Goal: Information Seeking & Learning: Learn about a topic

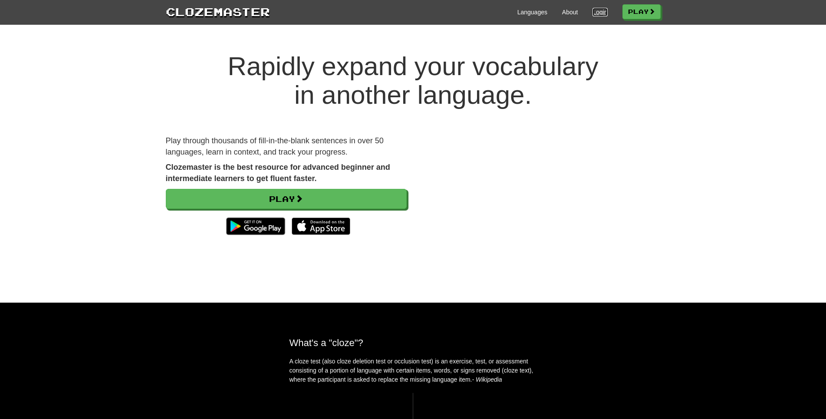
click at [594, 9] on link "Login" at bounding box center [599, 12] width 15 height 9
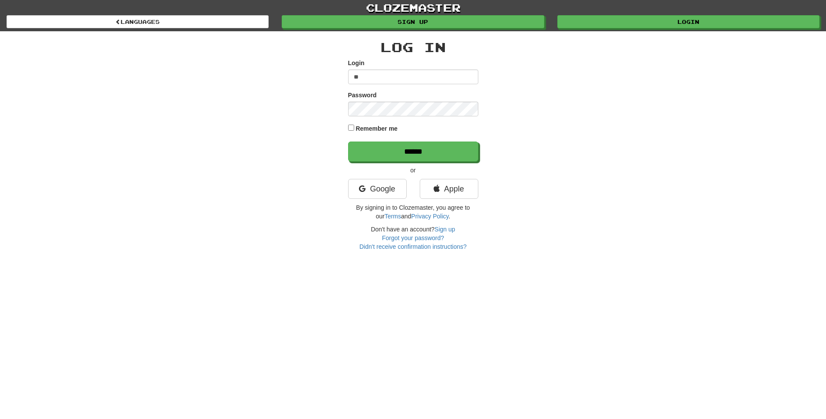
type input "*"
type input "**********"
click at [348, 141] on input "******" at bounding box center [413, 151] width 130 height 20
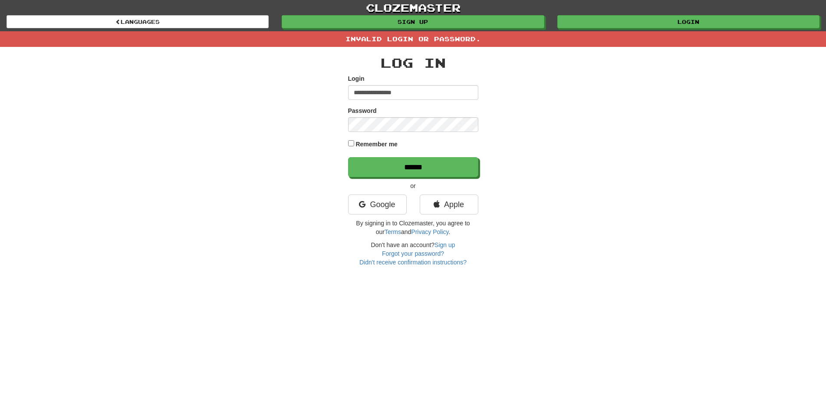
drag, startPoint x: 396, startPoint y: 98, endPoint x: 420, endPoint y: 76, distance: 32.6
click at [397, 98] on input "**********" at bounding box center [413, 92] width 130 height 15
type input "**********"
click at [348, 157] on input "******" at bounding box center [413, 167] width 130 height 20
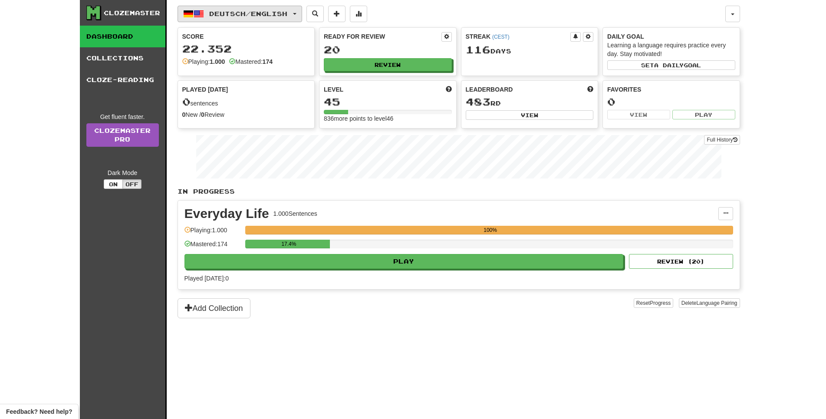
click at [224, 8] on button "Deutsch / English" at bounding box center [239, 14] width 125 height 16
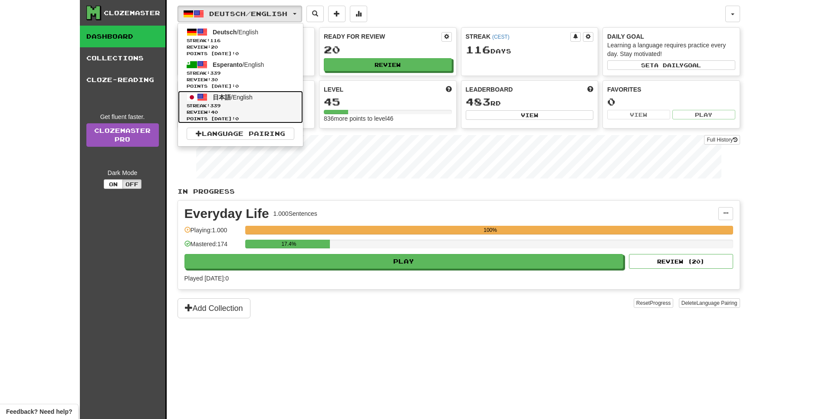
click at [220, 108] on span "339" at bounding box center [215, 105] width 10 height 5
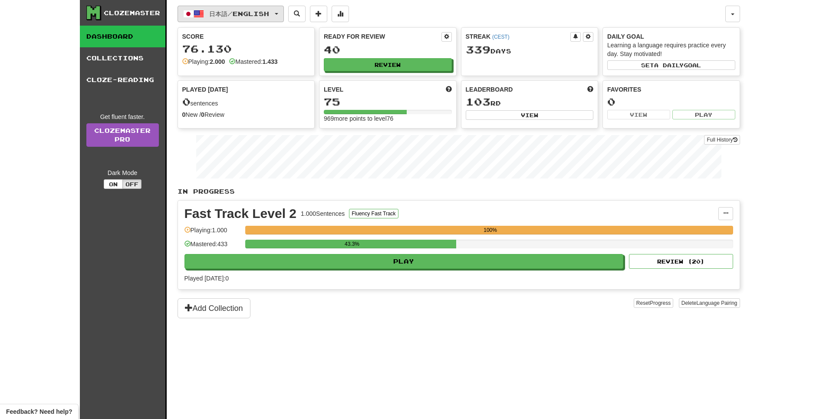
click at [269, 12] on span "日本語 / English" at bounding box center [239, 13] width 60 height 7
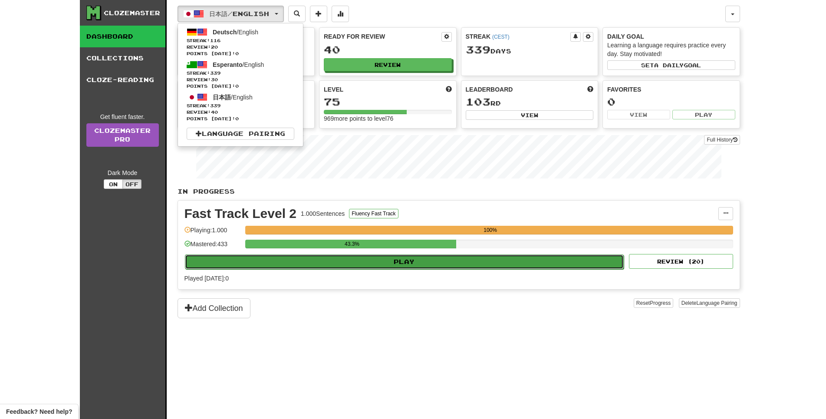
click at [484, 269] on button "Play" at bounding box center [404, 261] width 439 height 15
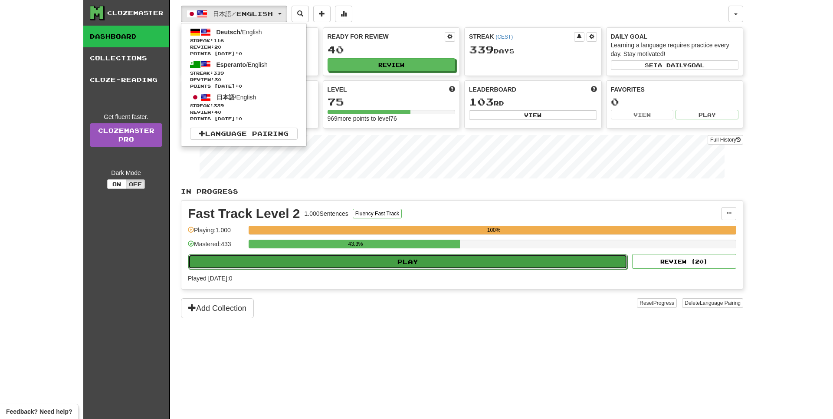
select select "**"
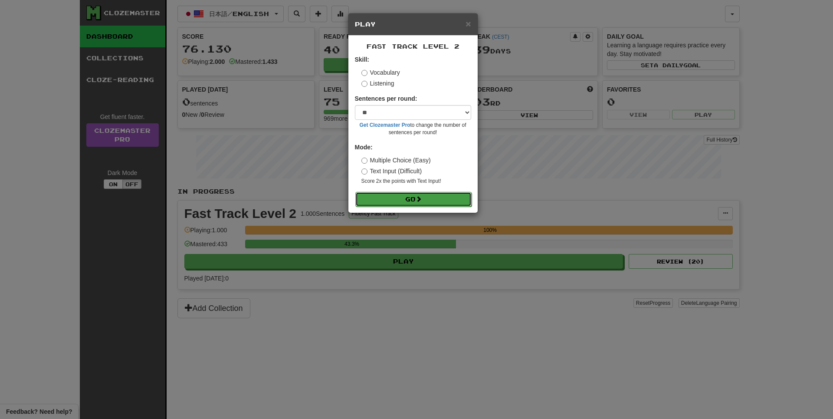
click at [406, 206] on button "Go" at bounding box center [413, 199] width 116 height 15
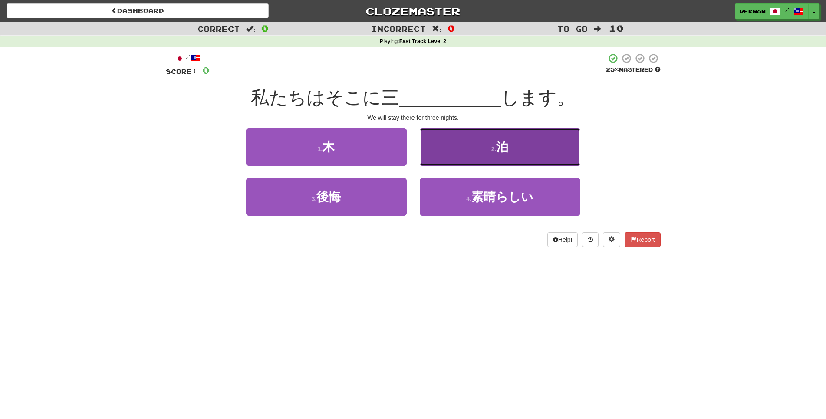
click at [526, 154] on button "2 . 泊" at bounding box center [500, 147] width 161 height 38
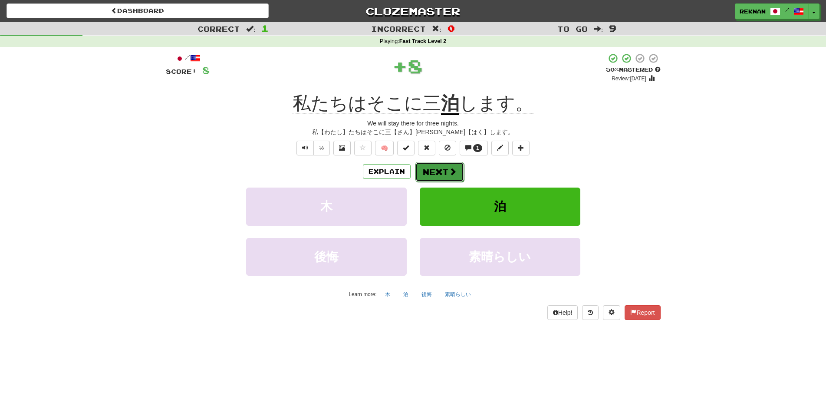
click at [423, 180] on button "Next" at bounding box center [439, 172] width 49 height 20
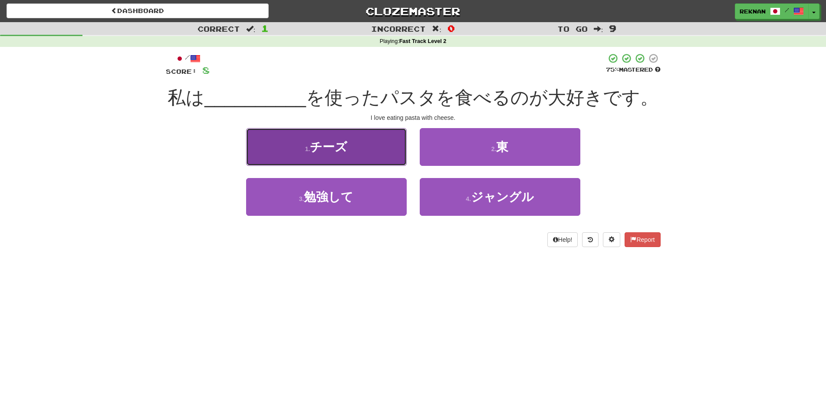
click at [343, 154] on span "チーズ" at bounding box center [328, 146] width 37 height 13
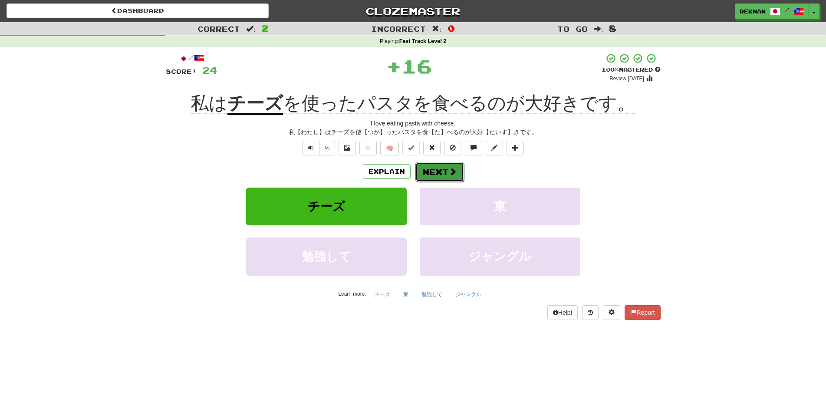
click at [443, 182] on button "Next" at bounding box center [439, 172] width 49 height 20
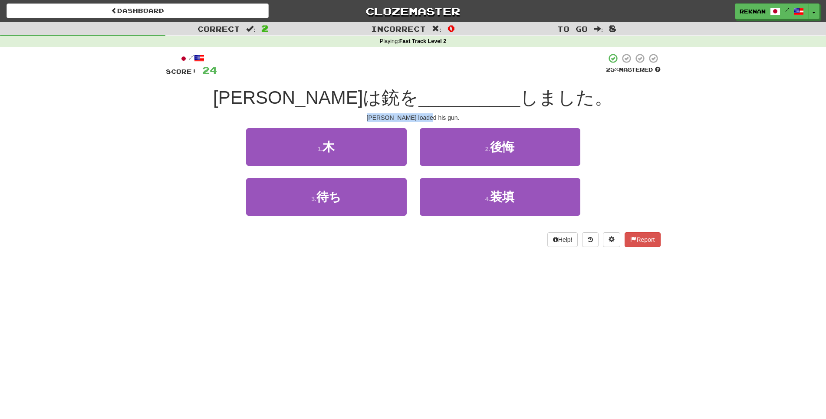
drag, startPoint x: 372, startPoint y: 128, endPoint x: 479, endPoint y: 128, distance: 107.2
click at [479, 122] on div "Tom loaded his gun." at bounding box center [413, 117] width 495 height 9
copy div "Tom loaded his gun."
click at [392, 228] on div "3 . 待ち" at bounding box center [326, 203] width 174 height 50
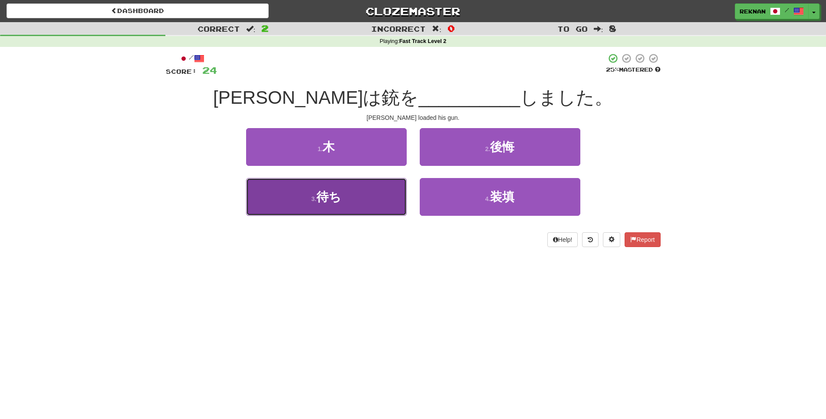
click at [368, 211] on button "3 . 待ち" at bounding box center [326, 197] width 161 height 38
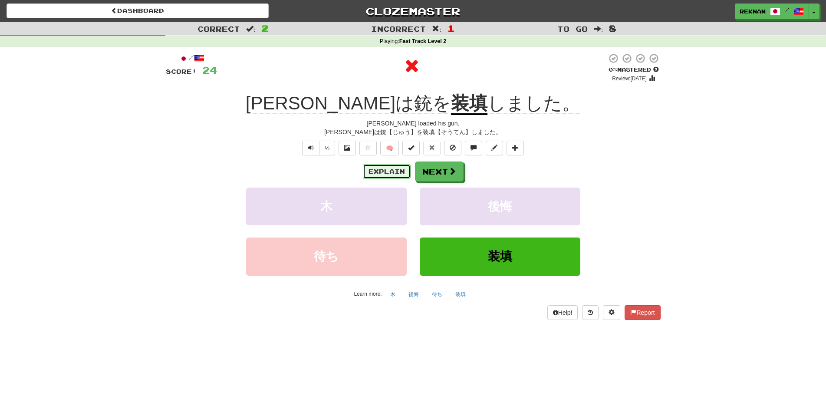
click at [392, 179] on button "Explain" at bounding box center [387, 171] width 48 height 15
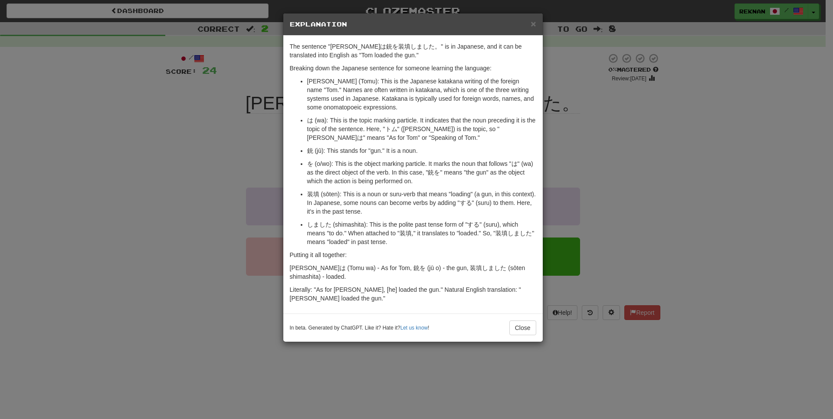
click at [118, 246] on div "× Explanation The sentence "トムは銃を装填しました。" is in Japanese, and it can be transla…" at bounding box center [416, 209] width 833 height 419
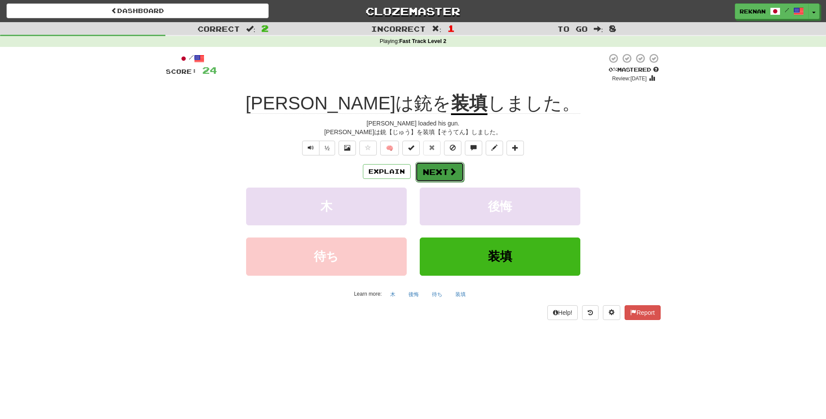
click at [439, 182] on button "Next" at bounding box center [439, 172] width 49 height 20
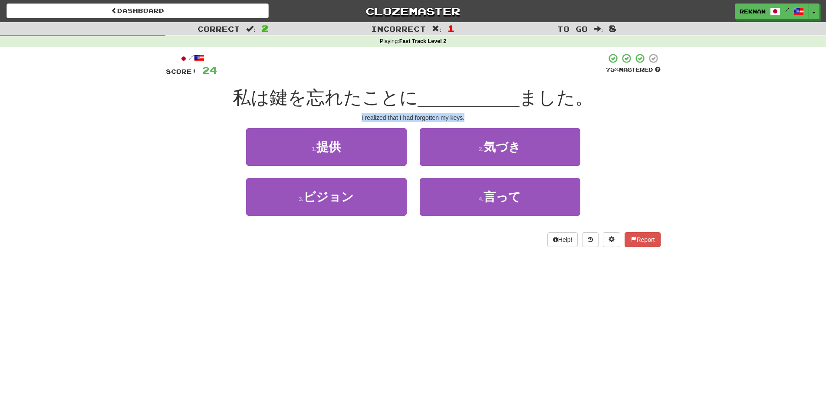
drag, startPoint x: 348, startPoint y: 131, endPoint x: 502, endPoint y: 125, distance: 153.7
click at [502, 122] on div "I realized that I had forgotten my keys." at bounding box center [413, 117] width 495 height 9
copy div "I realized that I had forgotten my keys."
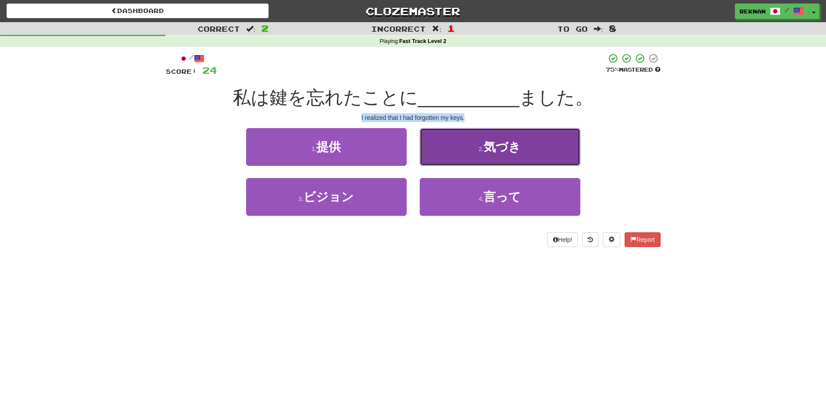
click at [535, 153] on button "2 . 気づき" at bounding box center [500, 147] width 161 height 38
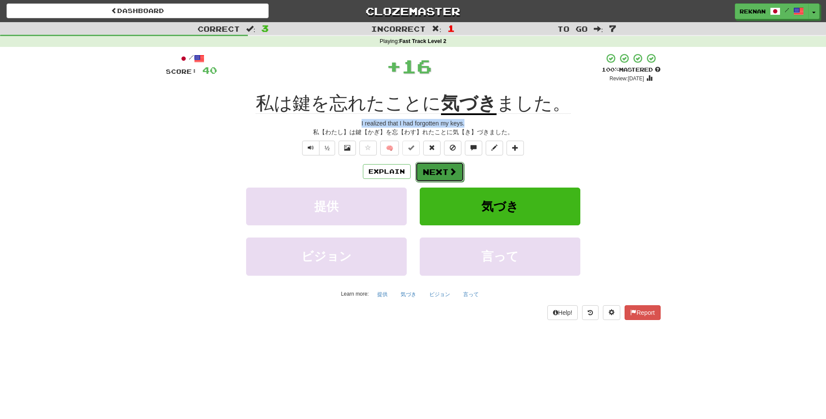
click at [436, 182] on button "Next" at bounding box center [439, 172] width 49 height 20
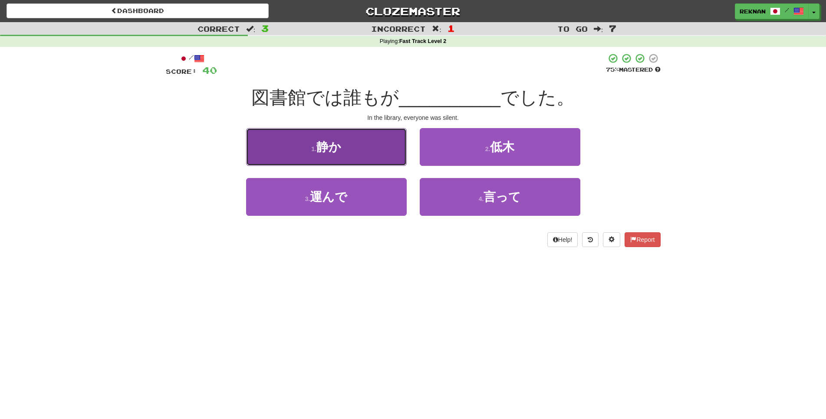
click at [347, 165] on button "1 . 静か" at bounding box center [326, 147] width 161 height 38
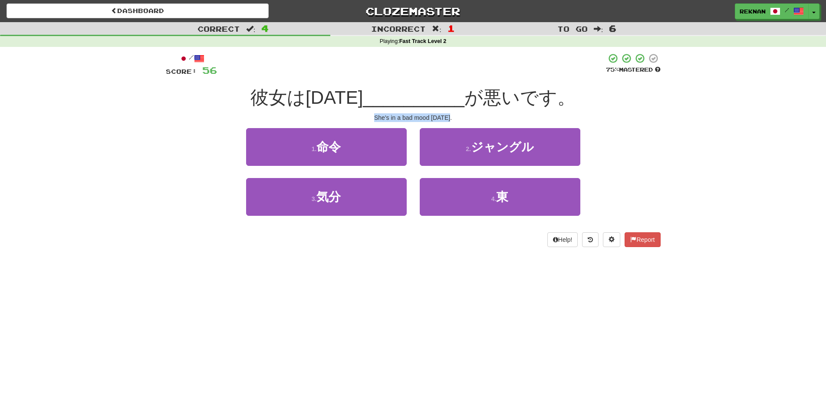
drag, startPoint x: 364, startPoint y: 123, endPoint x: 477, endPoint y: 131, distance: 113.0
click at [477, 122] on div "She's in a bad mood today." at bounding box center [413, 117] width 495 height 9
copy div "She's in a bad mood today."
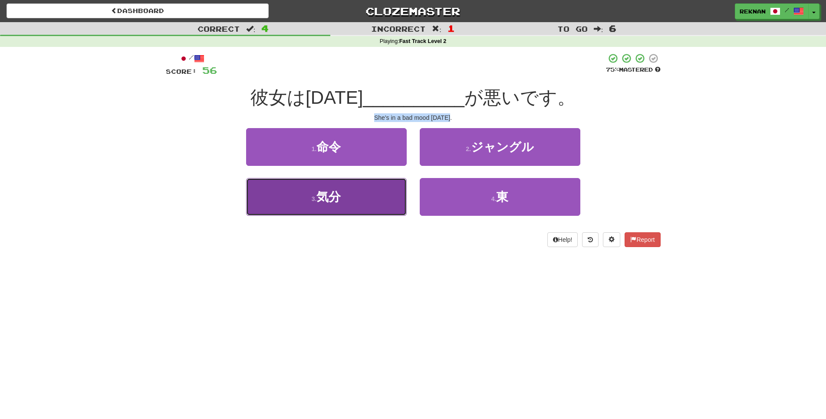
click at [341, 203] on span "気分" at bounding box center [328, 196] width 24 height 13
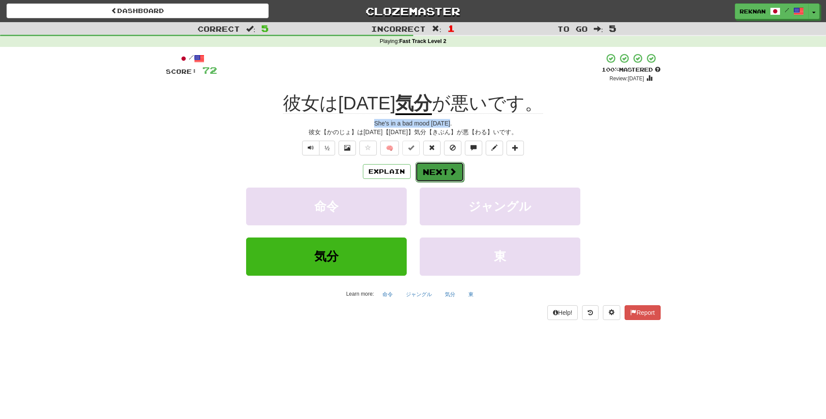
click at [447, 182] on button "Next" at bounding box center [439, 172] width 49 height 20
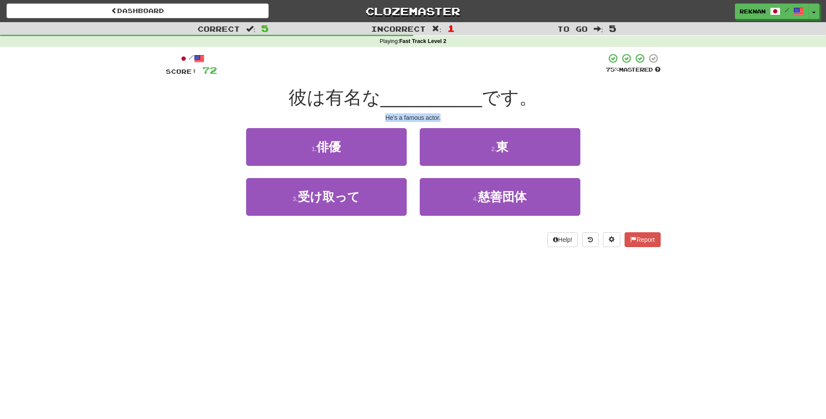
drag, startPoint x: 383, startPoint y: 127, endPoint x: 504, endPoint y: 128, distance: 120.6
click at [504, 122] on div "He's a famous actor." at bounding box center [413, 117] width 495 height 9
copy div "He's a famous actor."
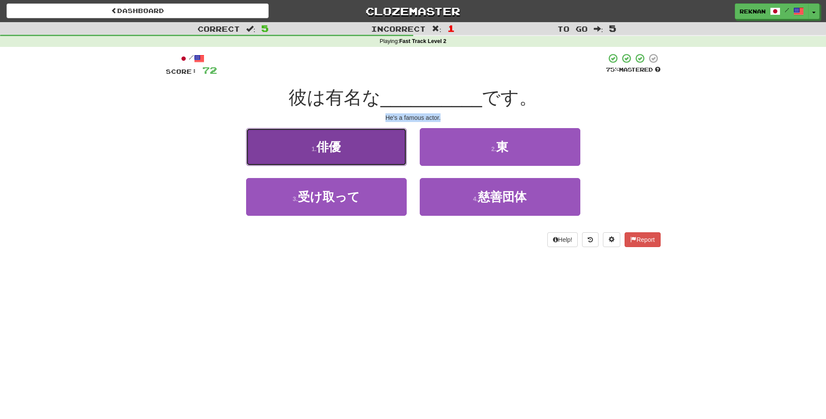
click at [358, 163] on button "1 . 俳優" at bounding box center [326, 147] width 161 height 38
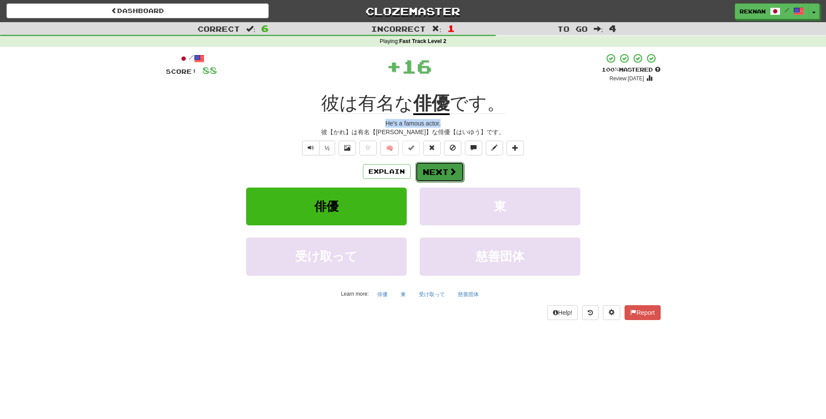
click at [448, 182] on button "Next" at bounding box center [439, 172] width 49 height 20
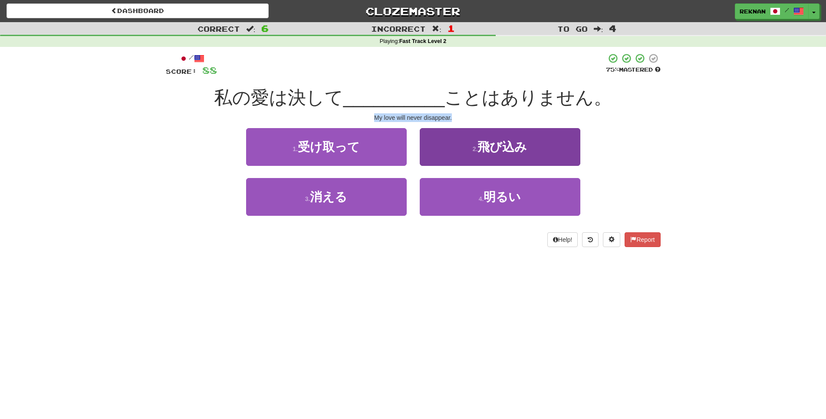
drag, startPoint x: 361, startPoint y: 123, endPoint x: 515, endPoint y: 141, distance: 154.6
click at [515, 141] on div "/ Score: 88 75 % Mastered 私の愛は決して __________ ことはありません。 My love will never disap…" at bounding box center [413, 150] width 495 height 194
copy div "My love will never disappear."
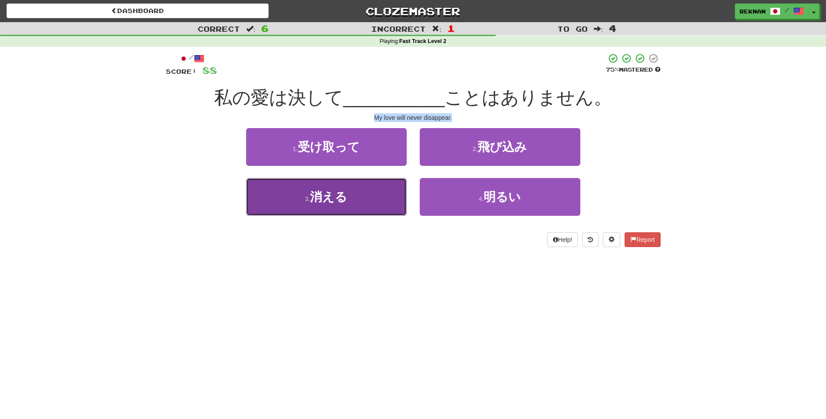
click at [342, 216] on button "3 . 消える" at bounding box center [326, 197] width 161 height 38
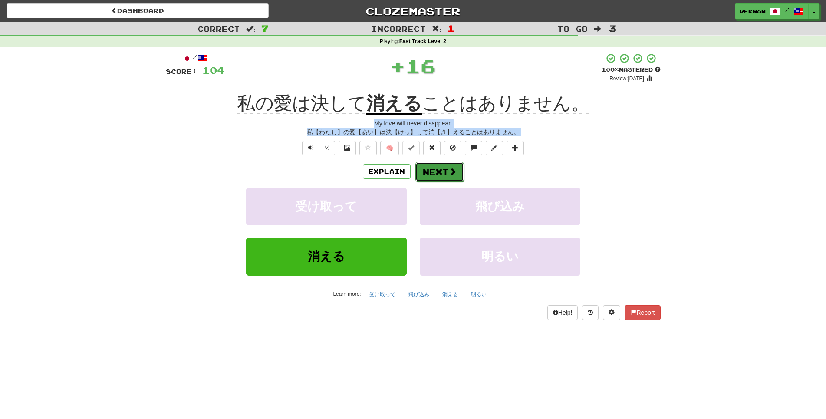
click at [456, 175] on span at bounding box center [453, 171] width 8 height 8
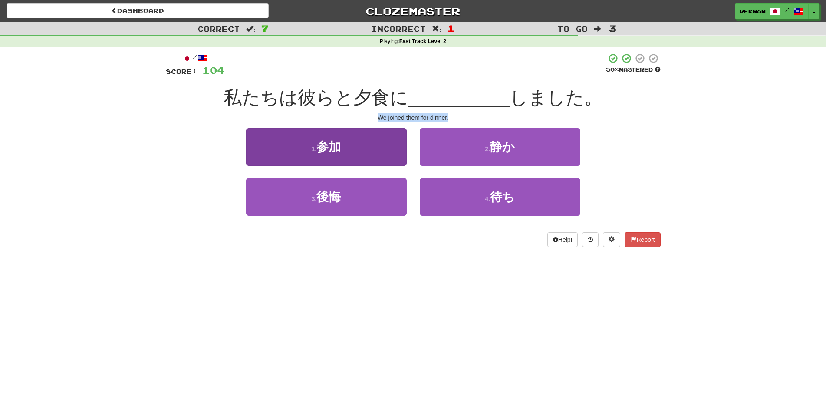
copy div "My love will never disappear. 私【わたし】の愛【あい】は決【けっ】して消【き】えることはありません。 ½ 🧠 Explain N…"
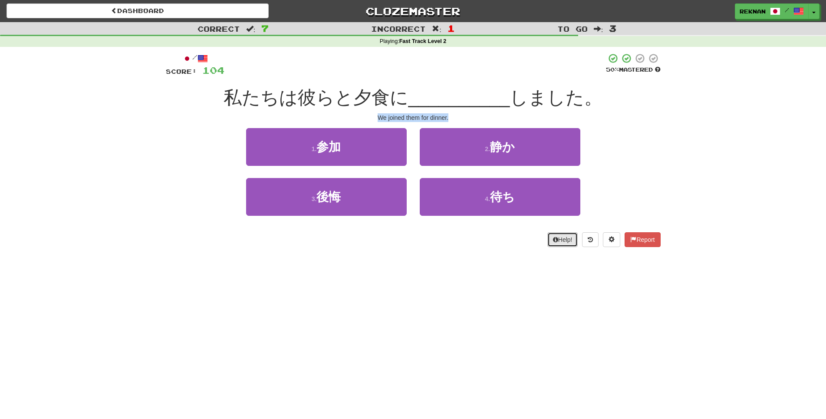
click at [552, 247] on button "Help!" at bounding box center [562, 239] width 31 height 15
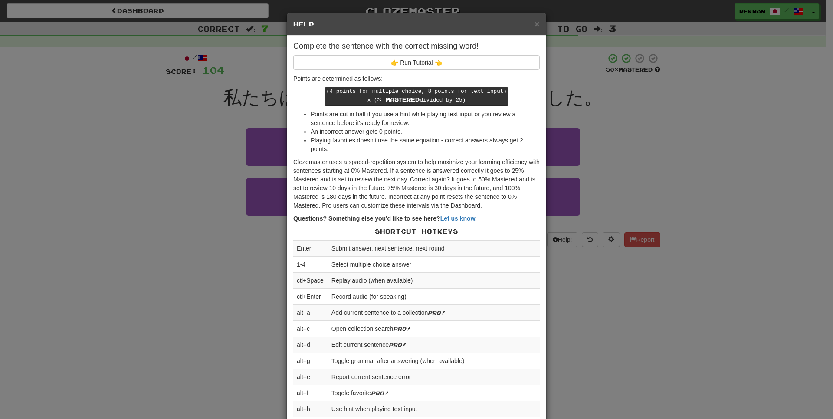
click at [660, 301] on div "× Help Complete the sentence with the correct missing word! 👉 Run Tutorial 👈 Po…" at bounding box center [416, 209] width 833 height 419
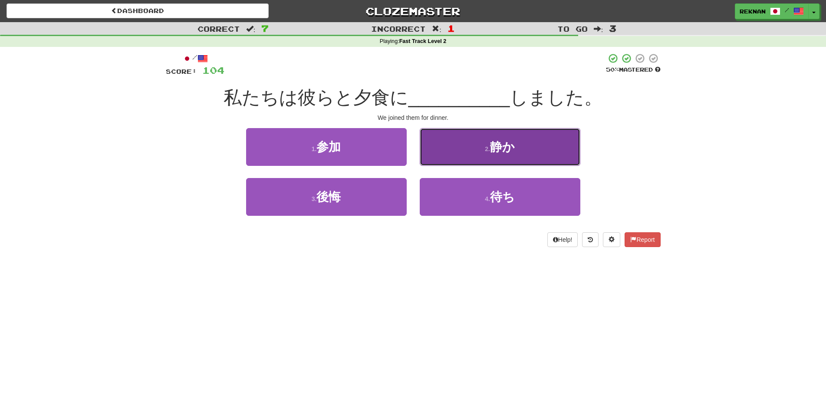
click at [526, 141] on button "2 . 静か" at bounding box center [500, 147] width 161 height 38
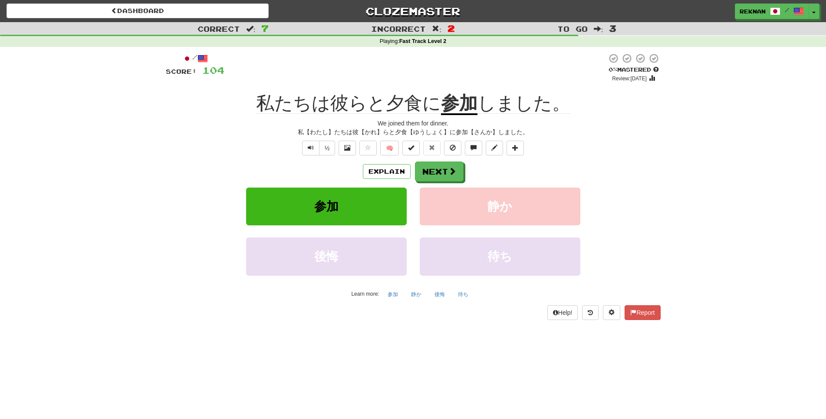
click at [384, 181] on div "Explain Next" at bounding box center [413, 171] width 495 height 20
click at [387, 179] on button "Explain" at bounding box center [387, 171] width 48 height 15
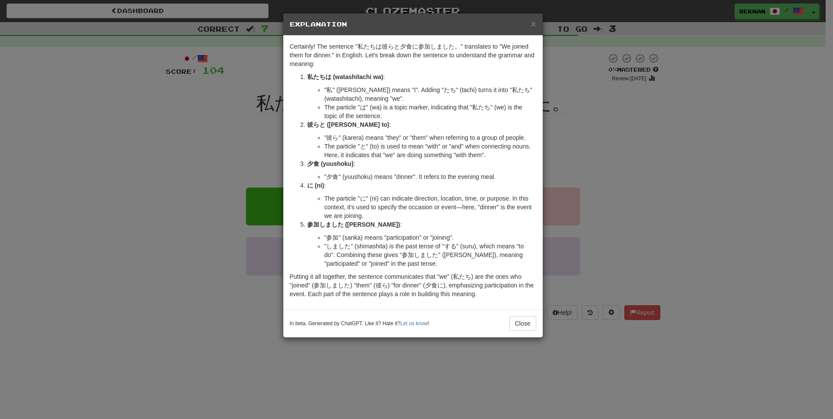
click at [100, 288] on div "× Explanation Certainly! The sentence "私たちは彼らと夕食に参加しました。" translates to "We joi…" at bounding box center [416, 209] width 833 height 419
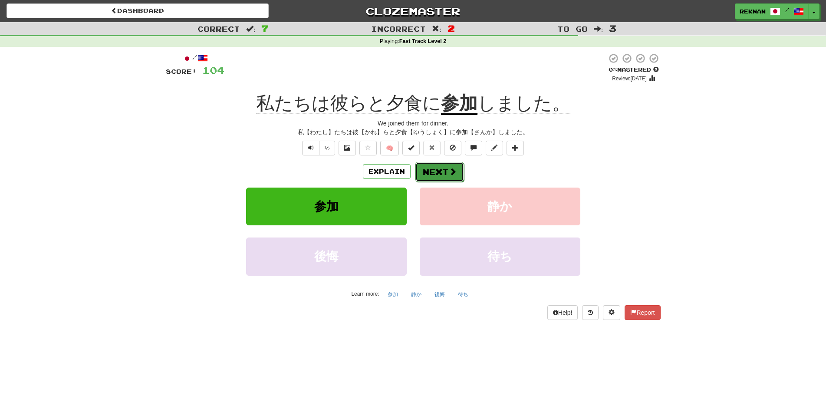
click at [458, 182] on button "Next" at bounding box center [439, 172] width 49 height 20
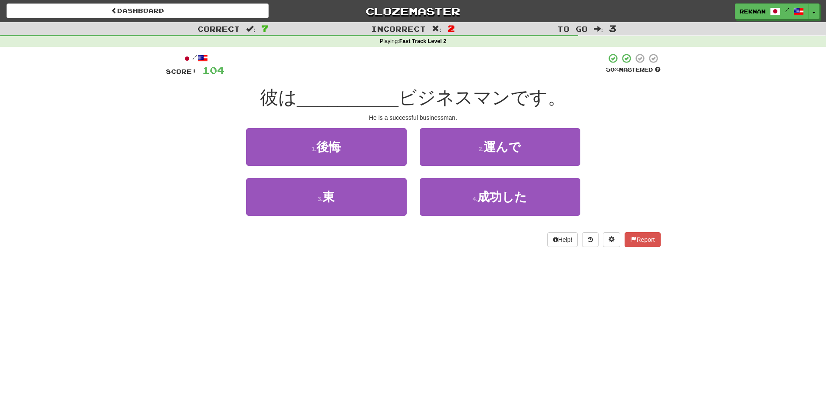
drag, startPoint x: 341, startPoint y: 136, endPoint x: 518, endPoint y: 125, distance: 177.7
click at [518, 125] on div "/ Score: 104 50 % Mastered 彼は __________ ビジネスマンです。 He is a successful businessm…" at bounding box center [413, 150] width 495 height 194
drag, startPoint x: 351, startPoint y: 122, endPoint x: 495, endPoint y: 126, distance: 144.1
click at [495, 126] on div "/ Score: 104 50 % Mastered 彼は __________ ビジネスマンです。 He is a successful businessm…" at bounding box center [413, 150] width 495 height 194
copy div "He is a successful businessman."
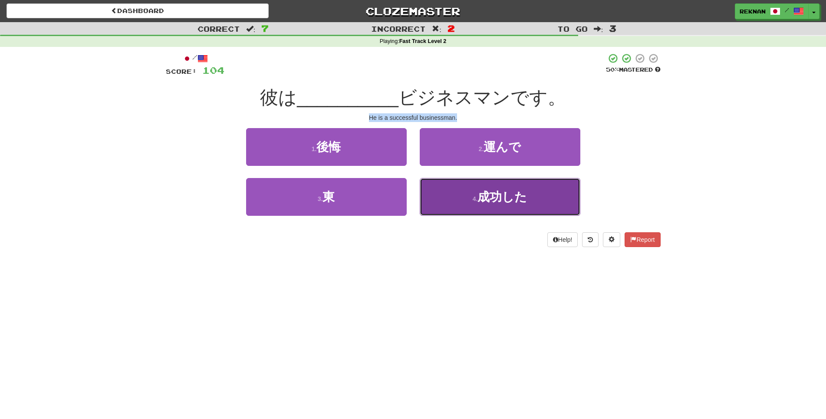
click at [519, 203] on span "成功した" at bounding box center [501, 196] width 49 height 13
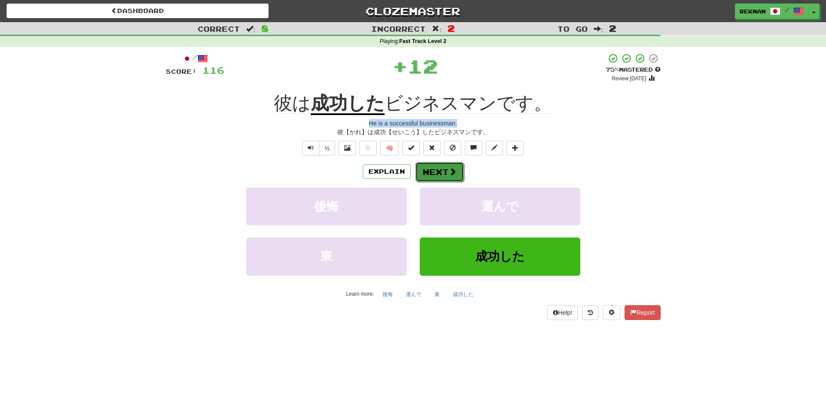
click at [433, 182] on button "Next" at bounding box center [439, 172] width 49 height 20
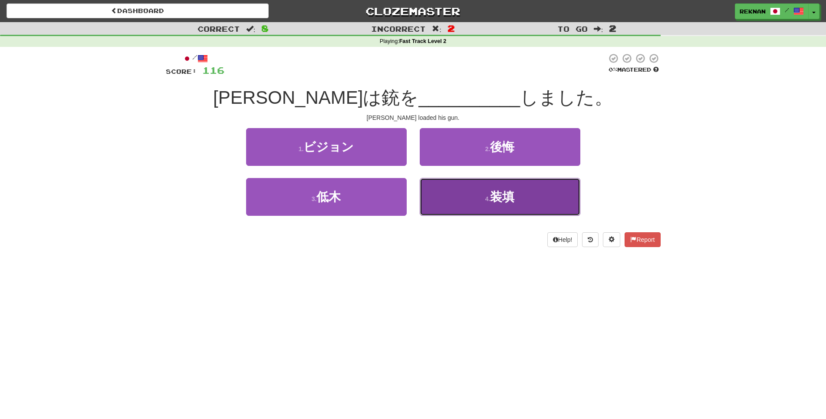
click at [442, 209] on button "4 . 装填" at bounding box center [500, 197] width 161 height 38
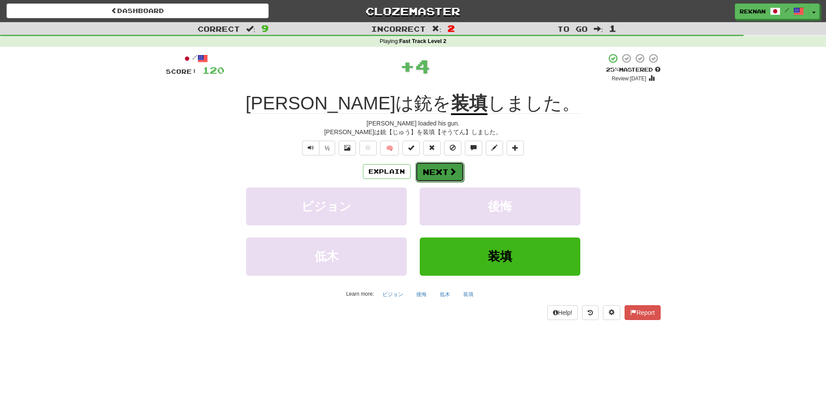
click at [445, 180] on button "Next" at bounding box center [439, 172] width 49 height 20
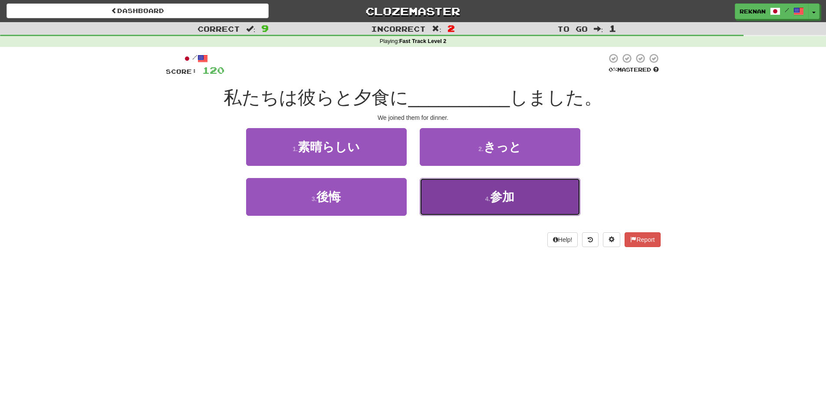
click at [503, 203] on span "参加" at bounding box center [502, 196] width 24 height 13
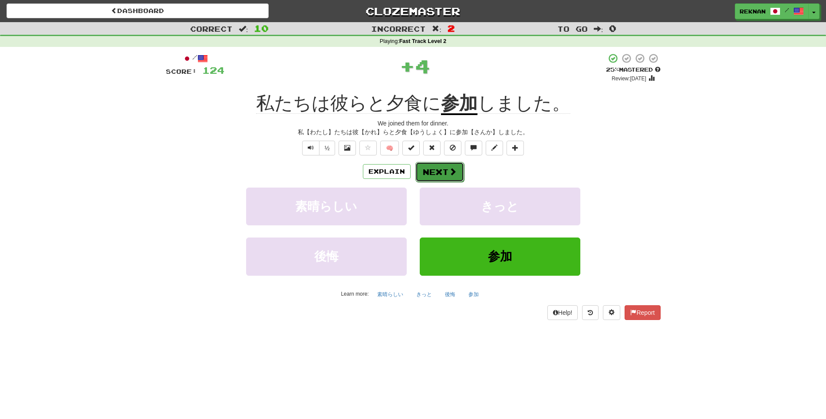
click at [456, 175] on span at bounding box center [453, 171] width 8 height 8
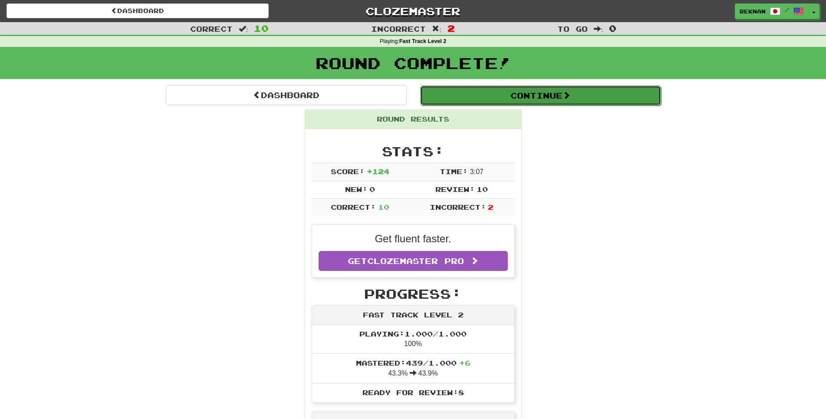
click at [559, 98] on button "Continue" at bounding box center [540, 95] width 241 height 20
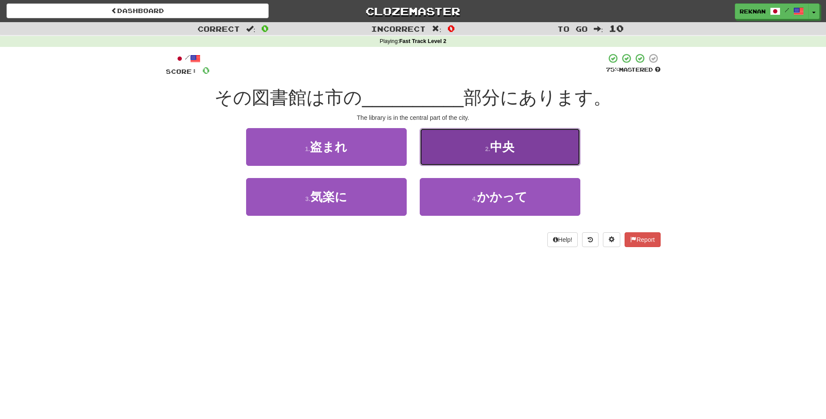
click at [532, 166] on button "2 . 中央" at bounding box center [500, 147] width 161 height 38
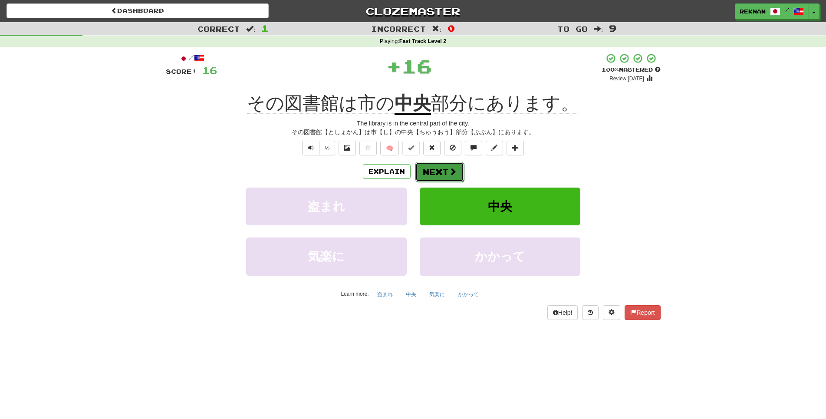
click at [420, 182] on button "Next" at bounding box center [439, 172] width 49 height 20
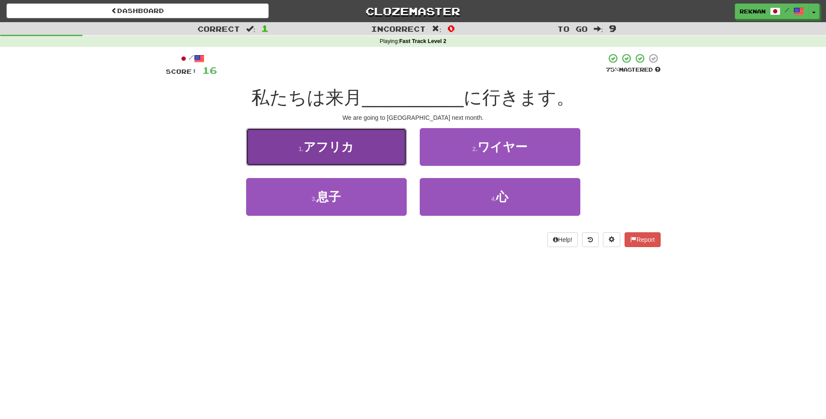
click at [313, 151] on span "アフリカ" at bounding box center [328, 146] width 50 height 13
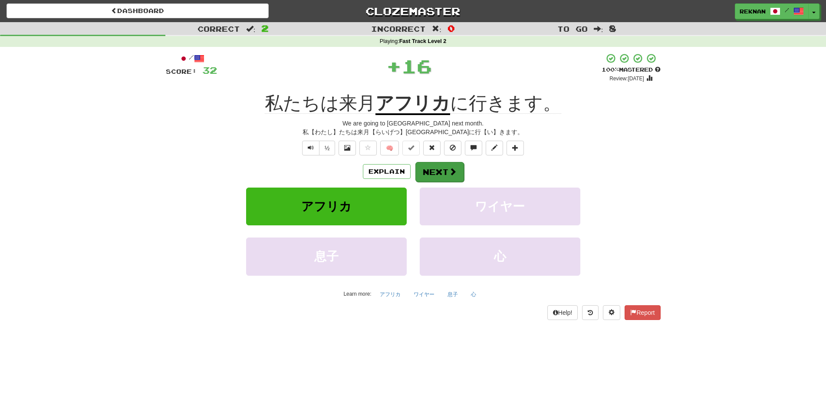
click at [458, 177] on div "/ Score: 32 + 16 100 % Mastered Review: 2026-02-16 私たちは来月 アフリカ に行きます。 We are go…" at bounding box center [413, 186] width 495 height 266
click at [458, 179] on button "Next" at bounding box center [439, 172] width 49 height 20
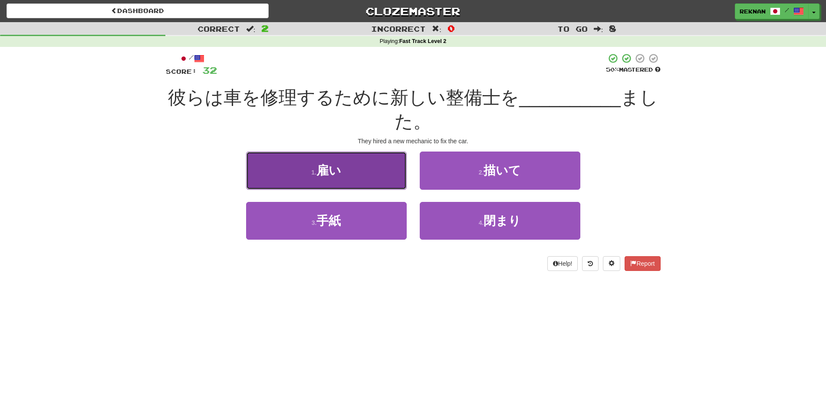
click at [365, 189] on button "1 . 雇い" at bounding box center [326, 170] width 161 height 38
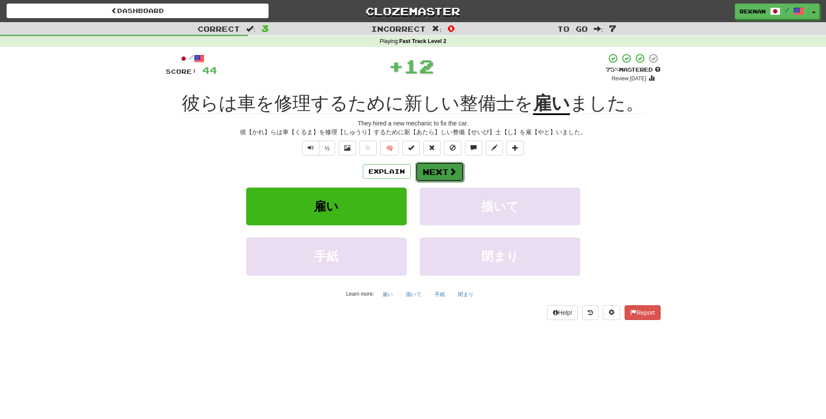
click at [461, 182] on button "Next" at bounding box center [439, 172] width 49 height 20
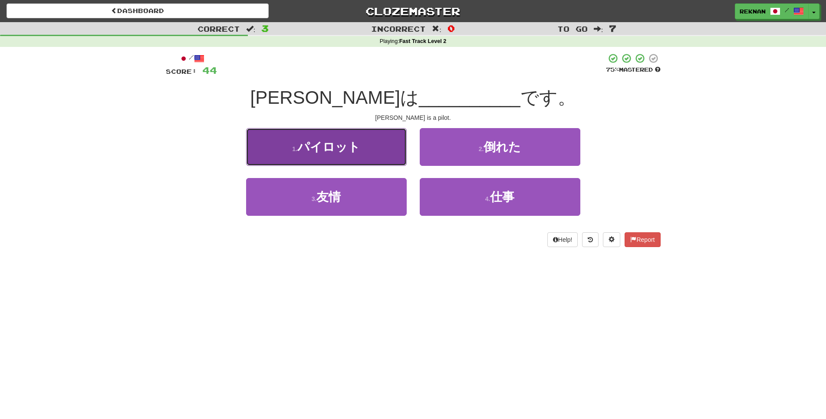
click at [361, 166] on button "1 . パイロット" at bounding box center [326, 147] width 161 height 38
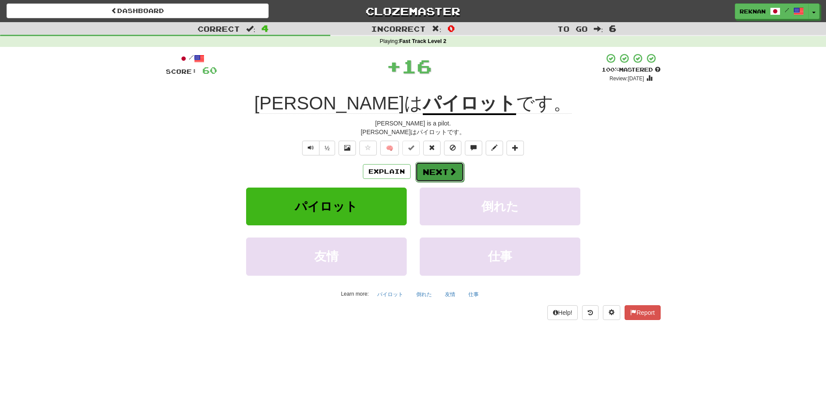
click at [433, 182] on button "Next" at bounding box center [439, 172] width 49 height 20
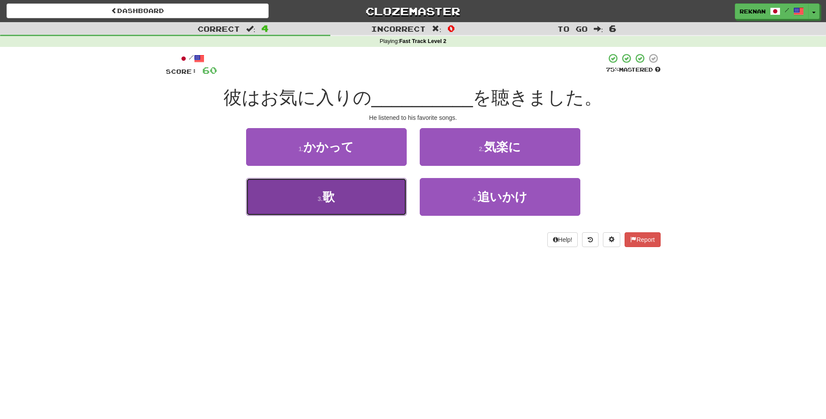
click at [334, 203] on span "歌" at bounding box center [328, 196] width 12 height 13
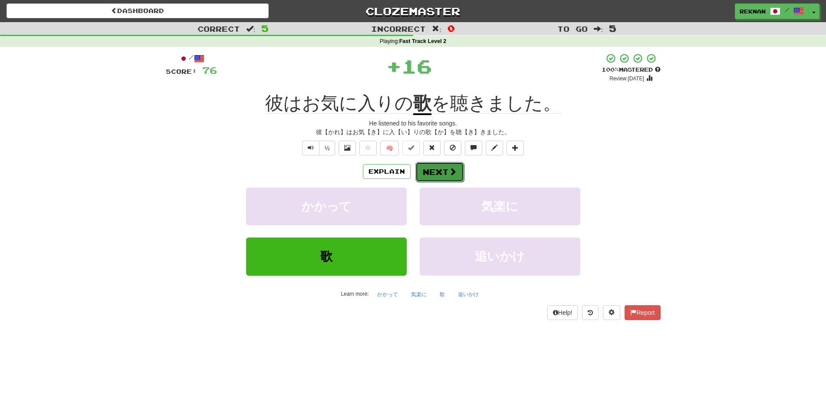
click at [446, 178] on button "Next" at bounding box center [439, 172] width 49 height 20
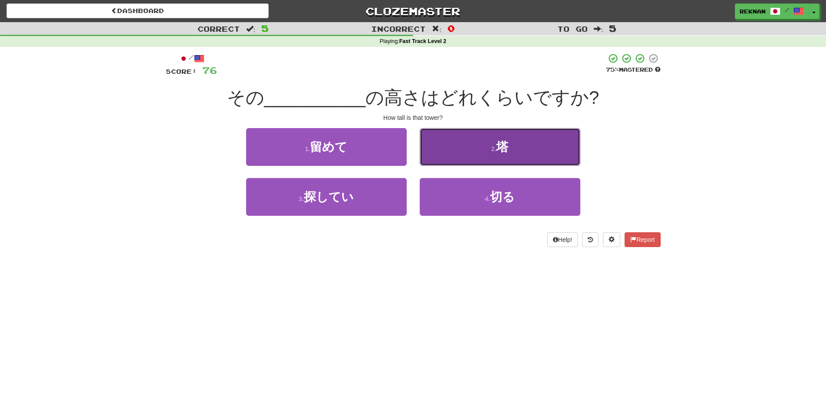
click at [473, 163] on button "2 . 塔" at bounding box center [500, 147] width 161 height 38
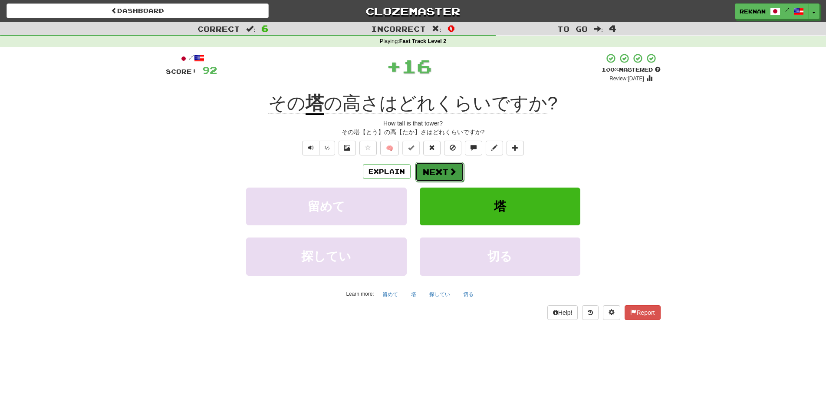
click at [440, 182] on button "Next" at bounding box center [439, 172] width 49 height 20
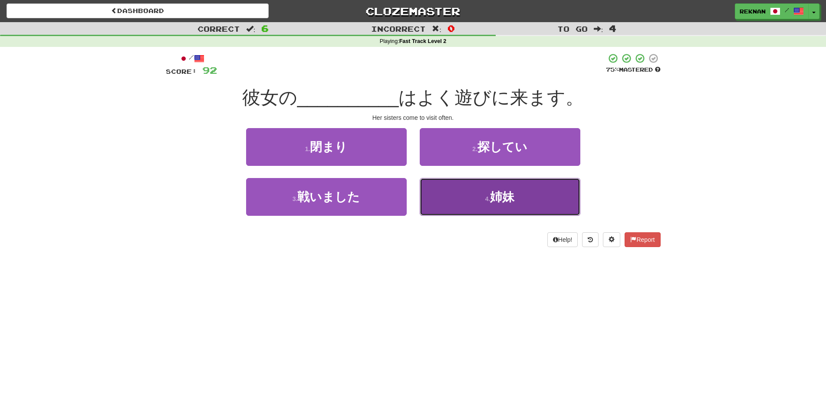
click at [457, 213] on button "4 . 姉妹" at bounding box center [500, 197] width 161 height 38
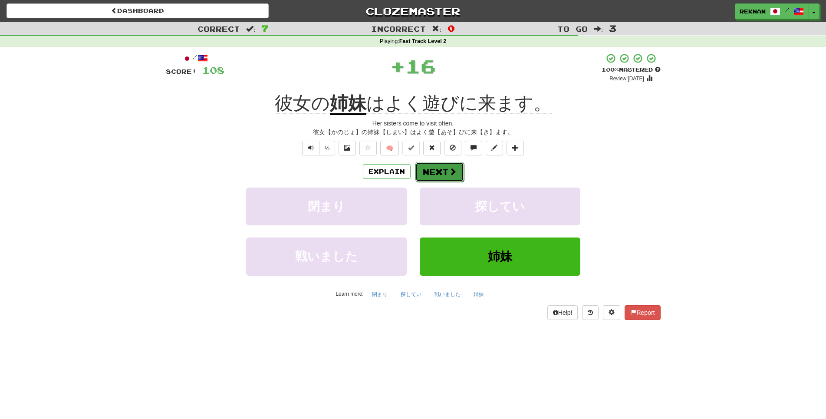
click at [437, 182] on button "Next" at bounding box center [439, 172] width 49 height 20
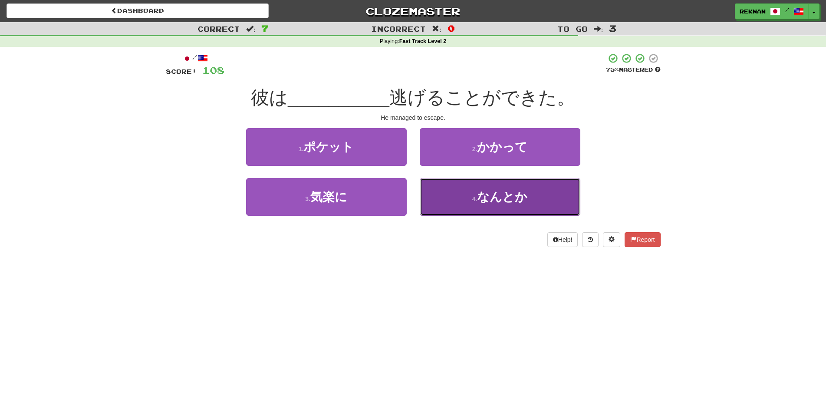
click at [496, 203] on span "なんとか" at bounding box center [502, 196] width 50 height 13
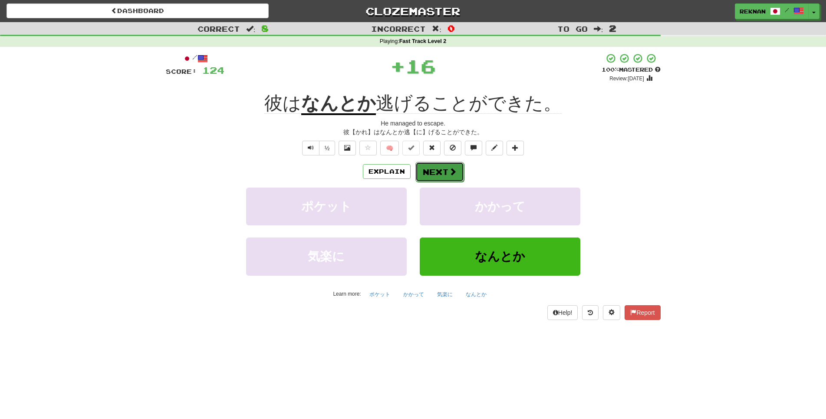
click at [443, 182] on button "Next" at bounding box center [439, 172] width 49 height 20
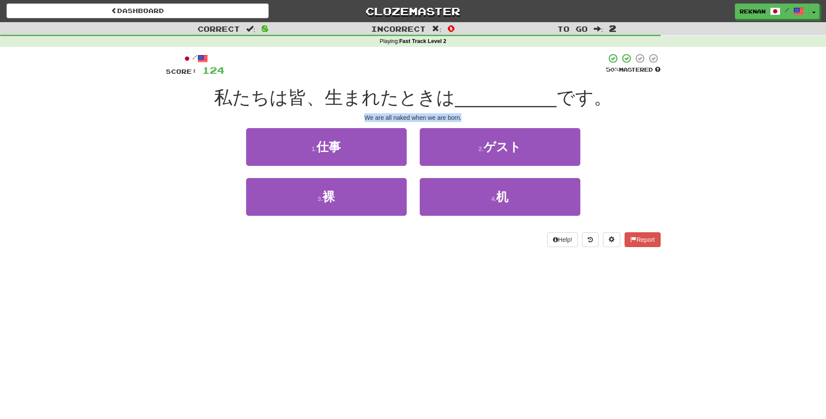
drag, startPoint x: 338, startPoint y: 127, endPoint x: 485, endPoint y: 125, distance: 147.5
click at [485, 122] on div "We are all naked when we are born." at bounding box center [413, 117] width 495 height 9
copy div "We are all naked when we are born."
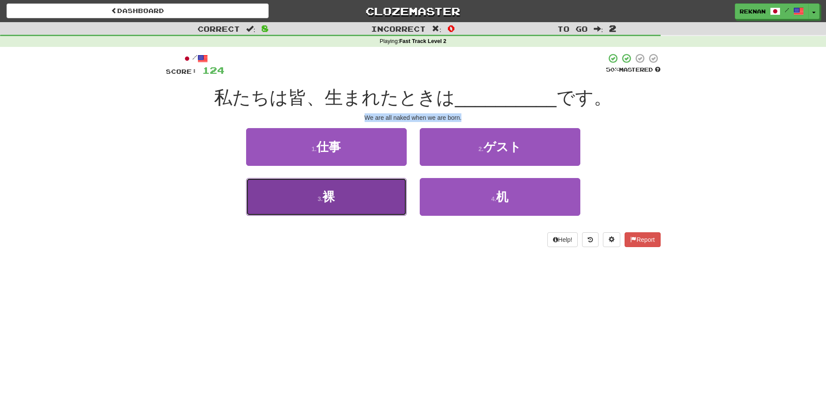
click at [360, 216] on button "3 . 裸" at bounding box center [326, 197] width 161 height 38
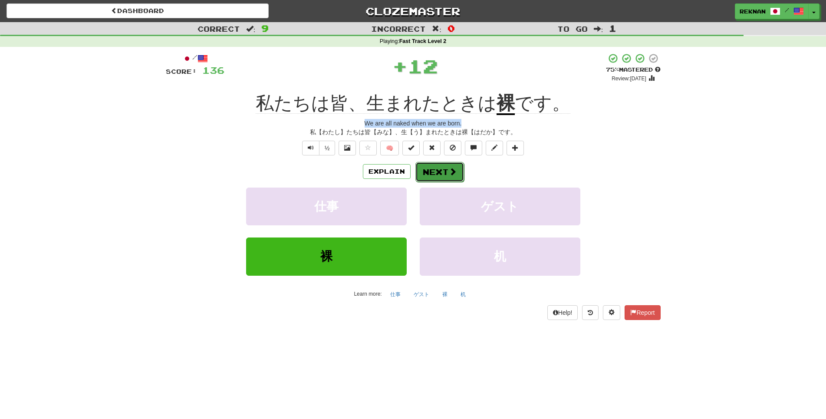
click at [447, 182] on button "Next" at bounding box center [439, 172] width 49 height 20
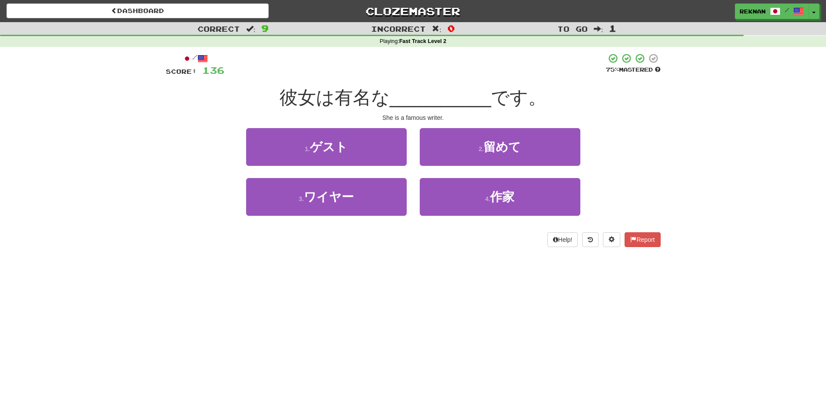
click at [431, 228] on div "4 . 作家" at bounding box center [500, 203] width 174 height 50
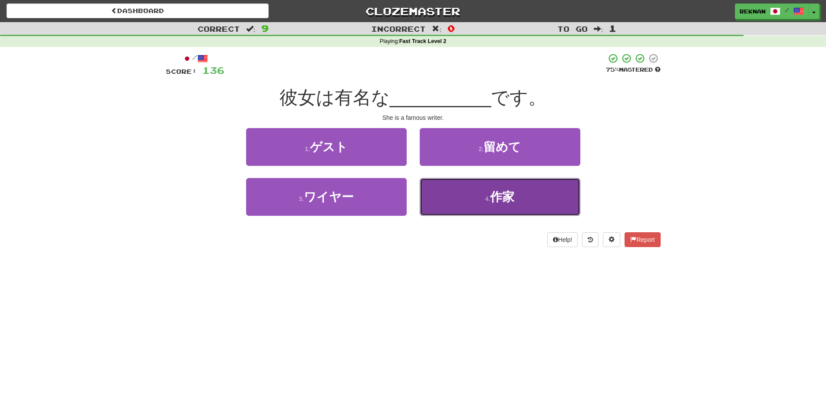
click at [452, 206] on button "4 . 作家" at bounding box center [500, 197] width 161 height 38
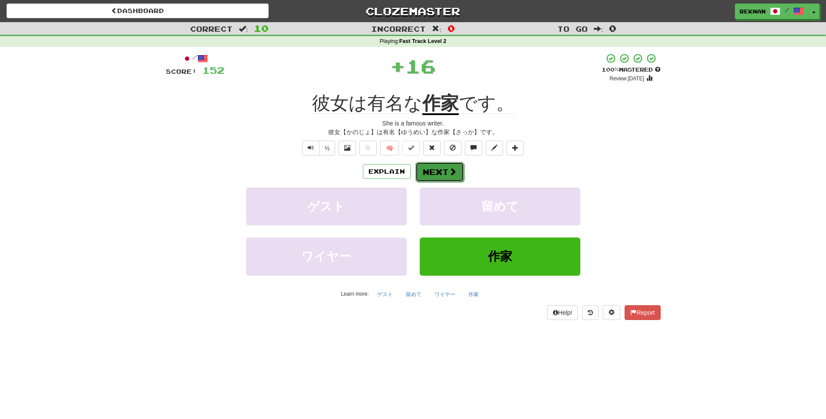
click at [444, 182] on button "Next" at bounding box center [439, 172] width 49 height 20
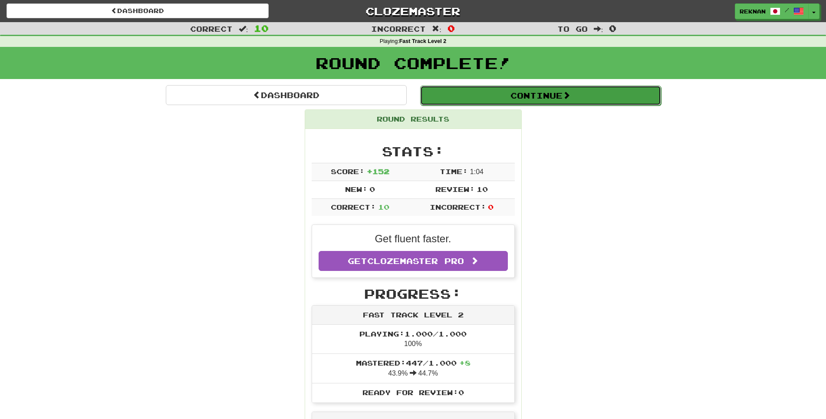
click at [562, 98] on button "Continue" at bounding box center [540, 95] width 241 height 20
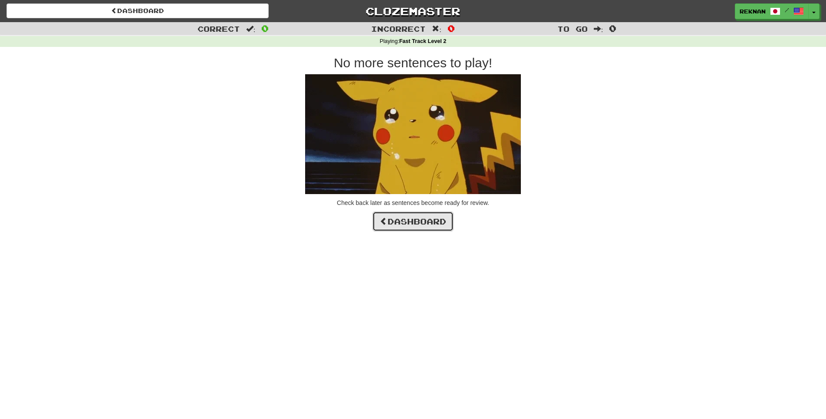
click at [401, 231] on link "Dashboard" at bounding box center [412, 221] width 81 height 20
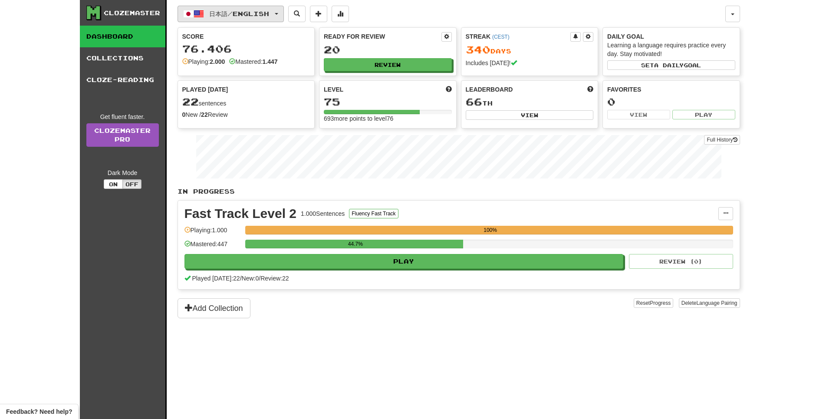
click at [275, 20] on button "日本語 / English" at bounding box center [230, 14] width 106 height 16
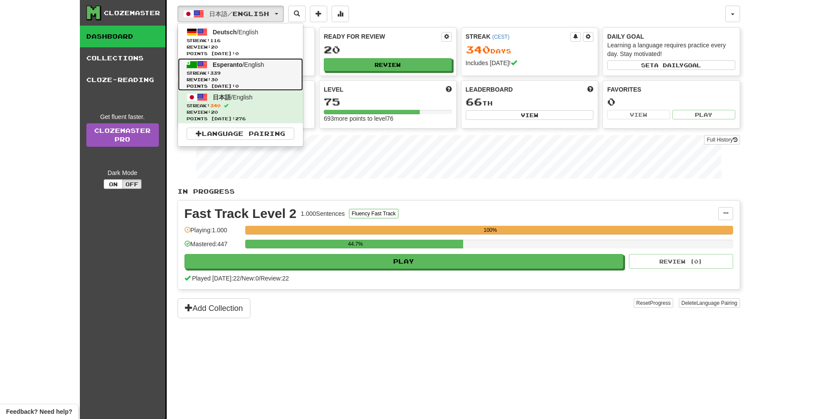
click at [266, 76] on span "Streak: 339" at bounding box center [241, 73] width 108 height 7
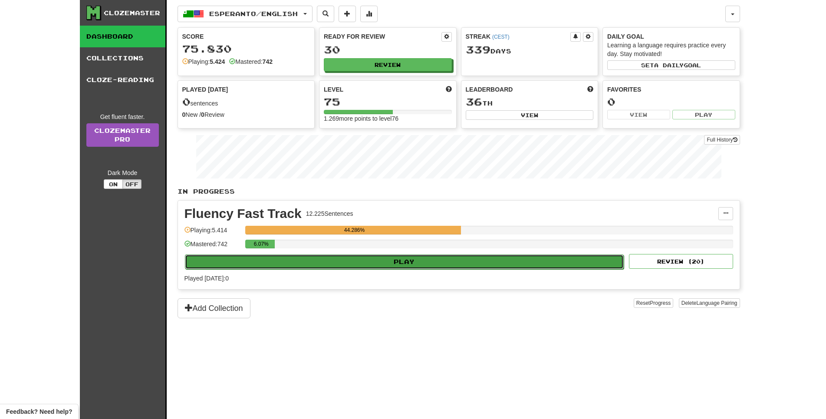
click at [384, 269] on button "Play" at bounding box center [404, 261] width 439 height 15
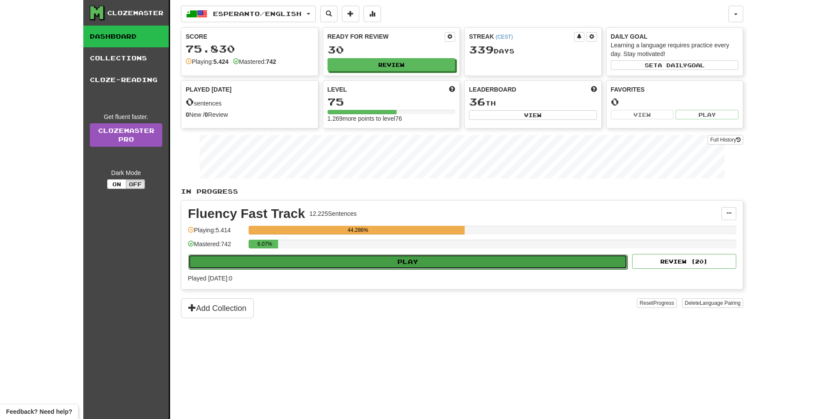
select select "**"
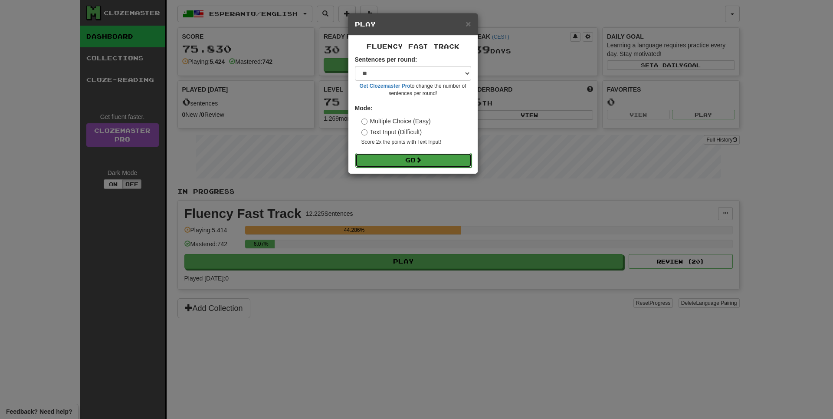
click at [442, 161] on button "Go" at bounding box center [413, 160] width 116 height 15
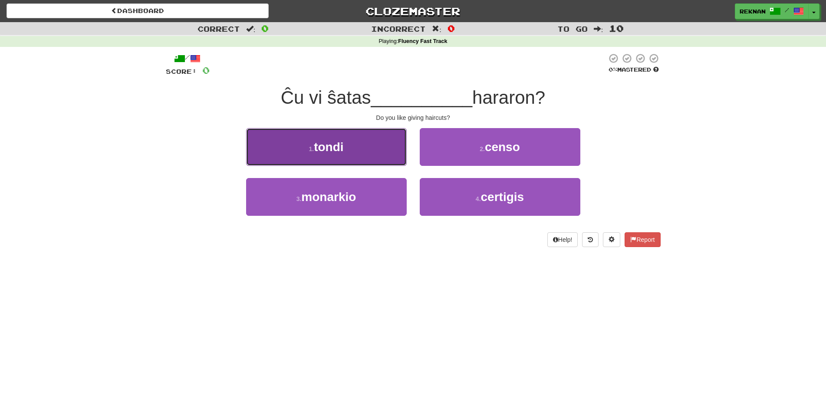
click at [355, 162] on button "1 . tondi" at bounding box center [326, 147] width 161 height 38
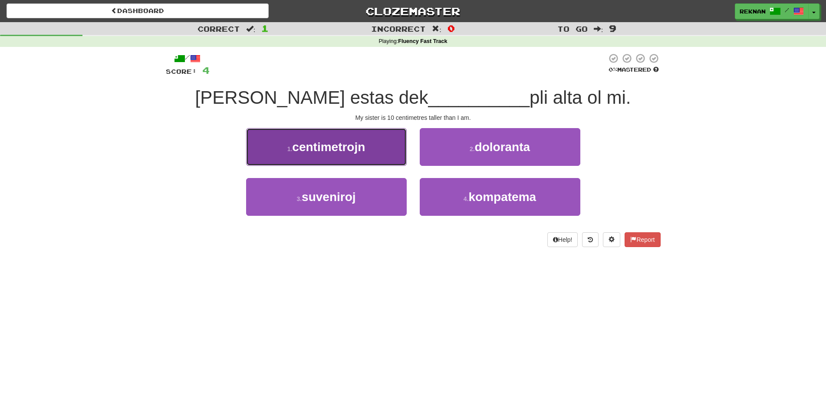
click at [295, 153] on span "centimetrojn" at bounding box center [328, 146] width 73 height 13
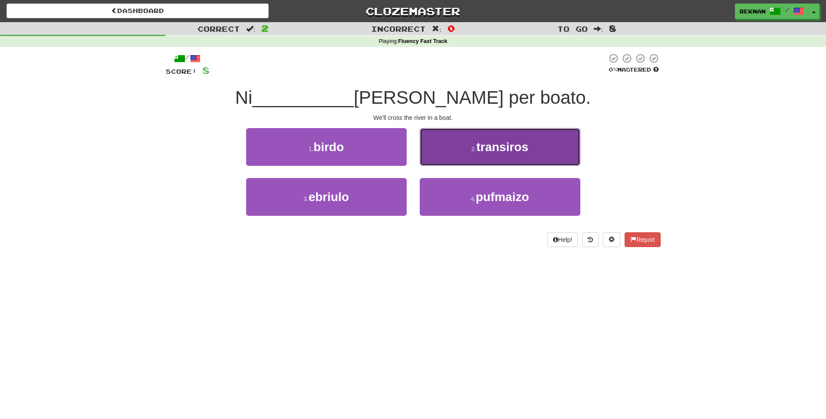
click at [525, 154] on span "transiros" at bounding box center [502, 146] width 52 height 13
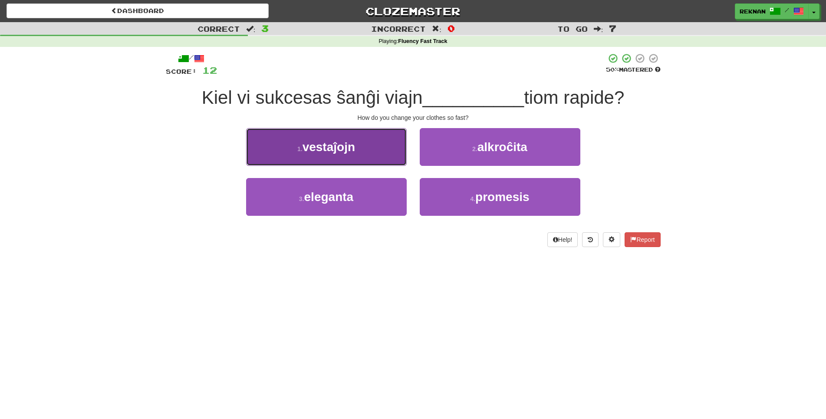
click at [327, 154] on span "vestaĵojn" at bounding box center [328, 146] width 52 height 13
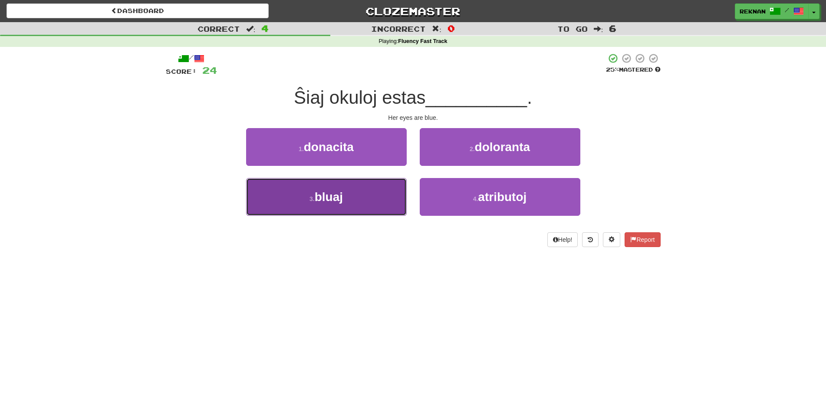
click at [364, 216] on button "3 . bluaj" at bounding box center [326, 197] width 161 height 38
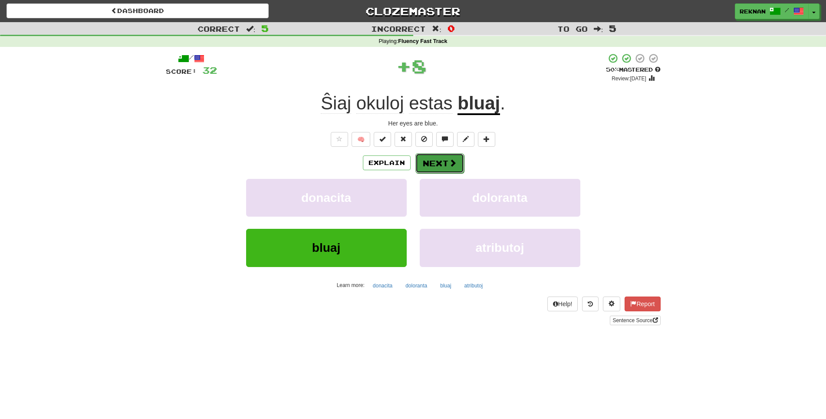
click at [433, 173] on button "Next" at bounding box center [439, 163] width 49 height 20
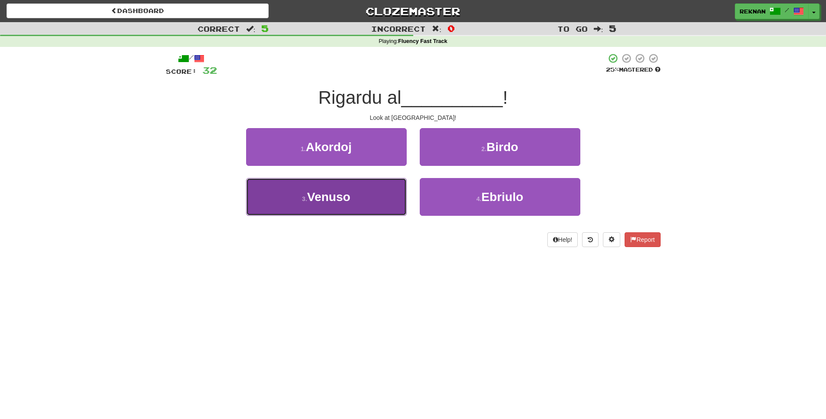
click at [361, 216] on button "3 . Venuso" at bounding box center [326, 197] width 161 height 38
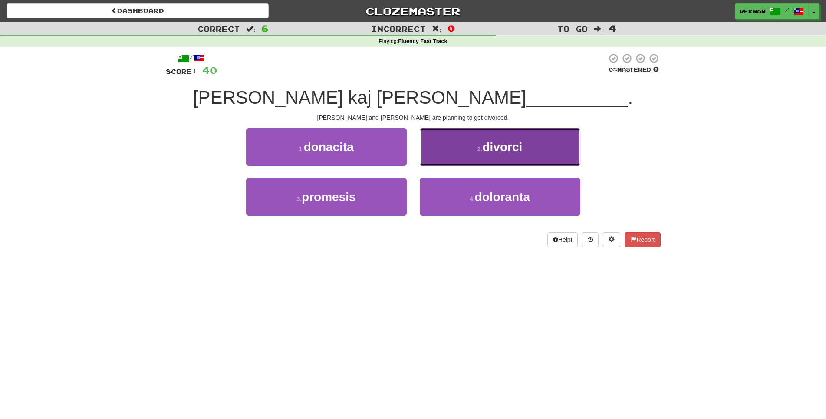
click at [424, 156] on button "2 . divorci" at bounding box center [500, 147] width 161 height 38
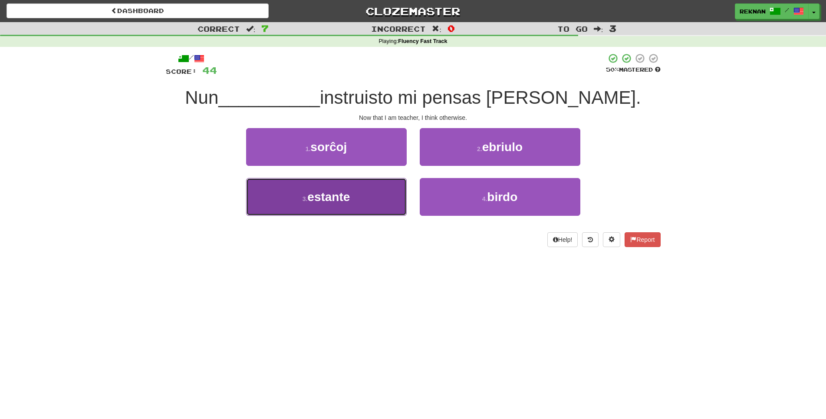
click at [322, 203] on span "estante" at bounding box center [328, 196] width 43 height 13
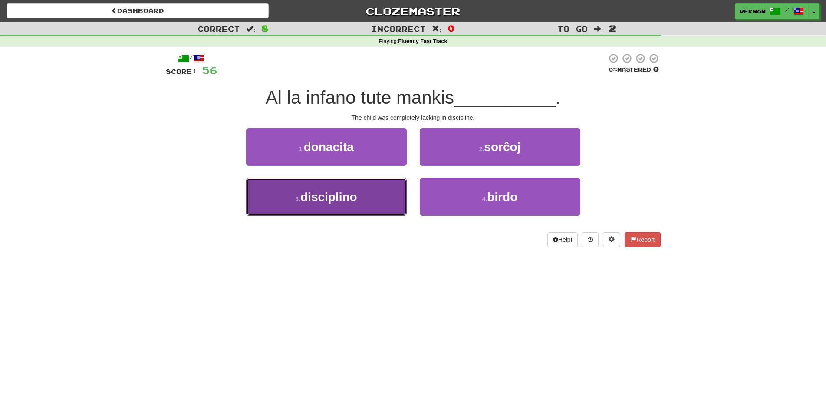
click at [352, 203] on span "disciplino" at bounding box center [328, 196] width 57 height 13
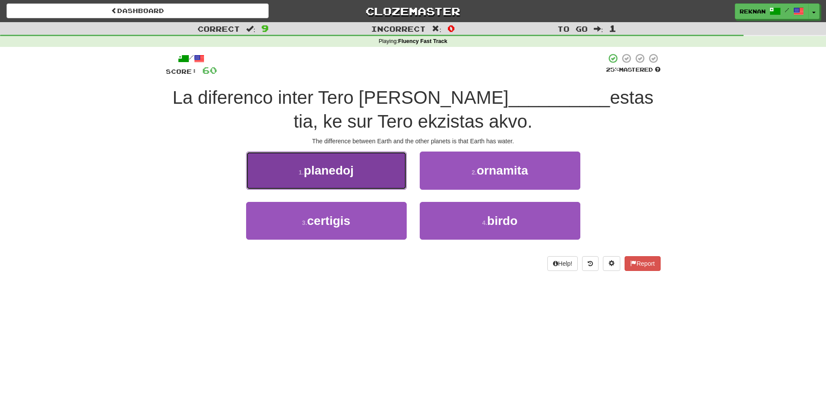
click at [349, 189] on button "1 . planedoj" at bounding box center [326, 170] width 161 height 38
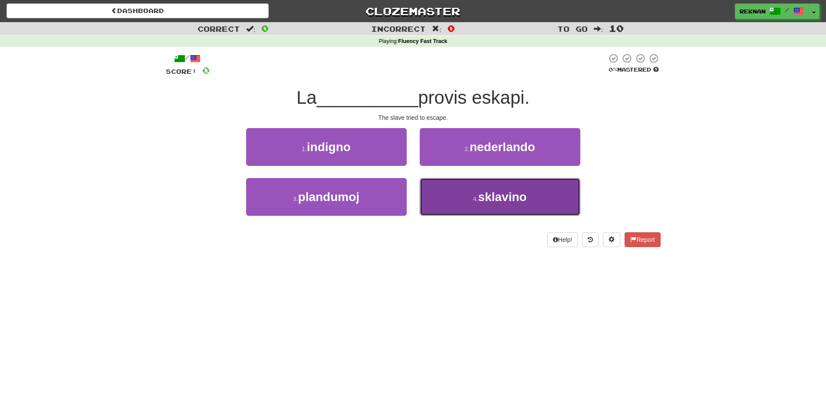
click at [462, 201] on button "4 . sklavino" at bounding box center [500, 197] width 161 height 38
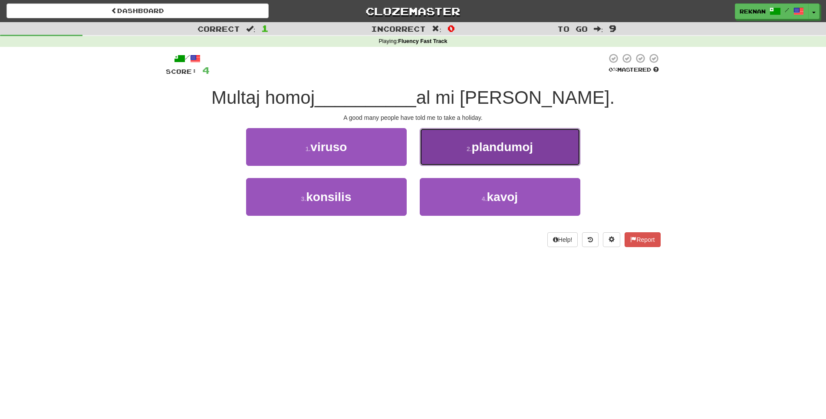
click at [477, 154] on span "plandumoj" at bounding box center [503, 146] width 62 height 13
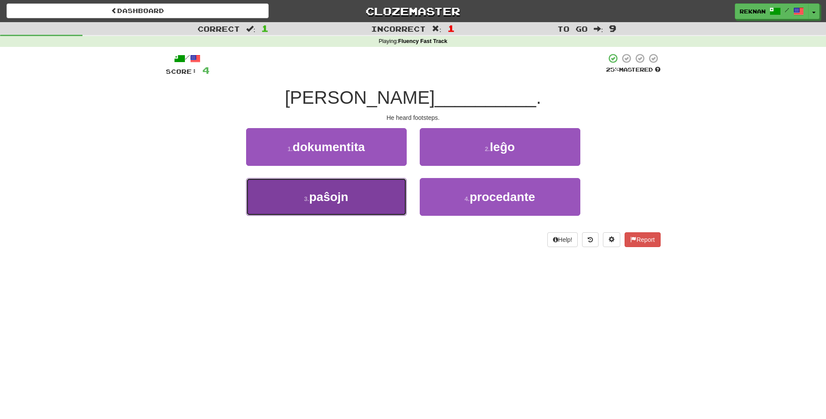
click at [325, 216] on button "3 . paŝojn" at bounding box center [326, 197] width 161 height 38
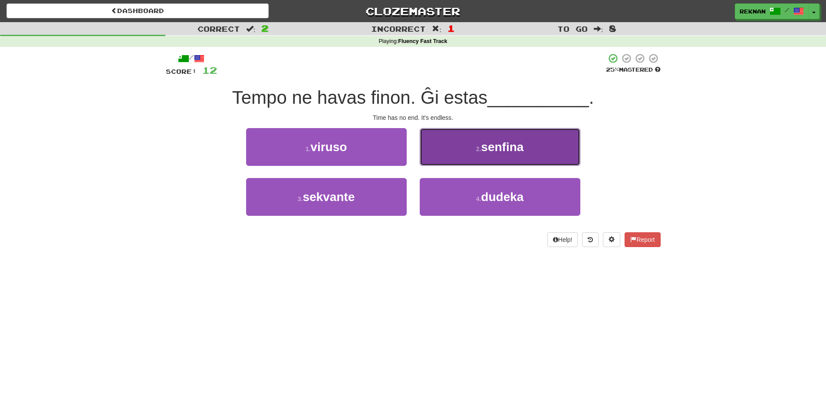
click at [481, 154] on span "senfina" at bounding box center [502, 146] width 43 height 13
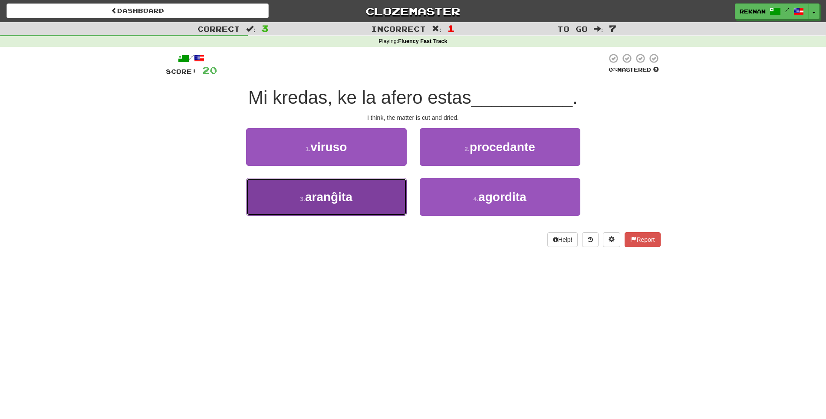
click at [328, 203] on span "aranĝita" at bounding box center [328, 196] width 47 height 13
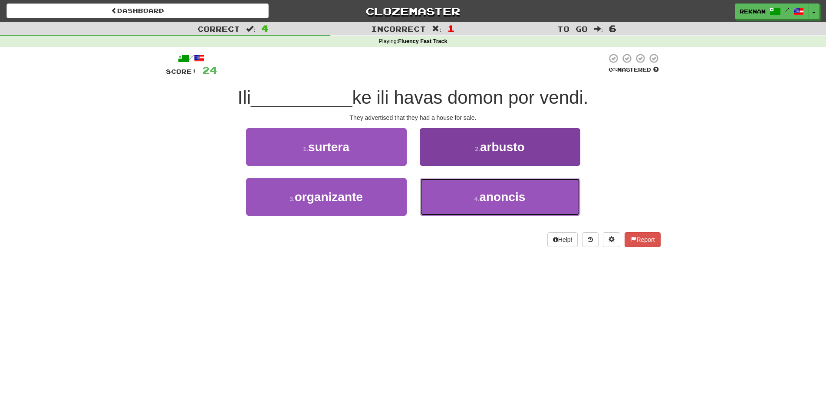
click at [440, 213] on button "4 . anoncis" at bounding box center [500, 197] width 161 height 38
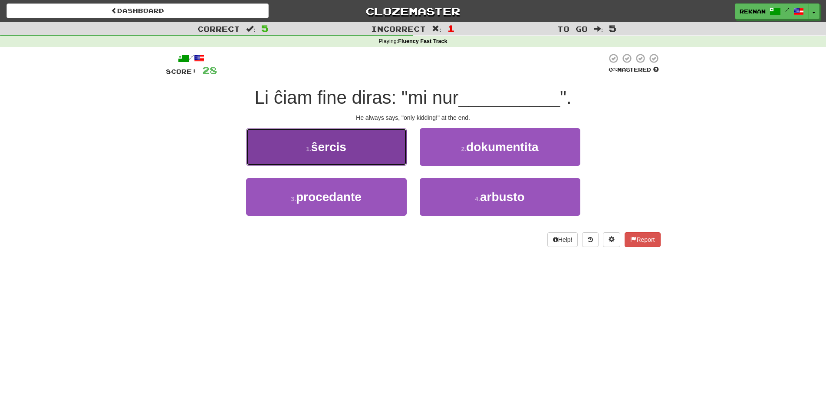
click at [356, 161] on button "1 . ŝercis" at bounding box center [326, 147] width 161 height 38
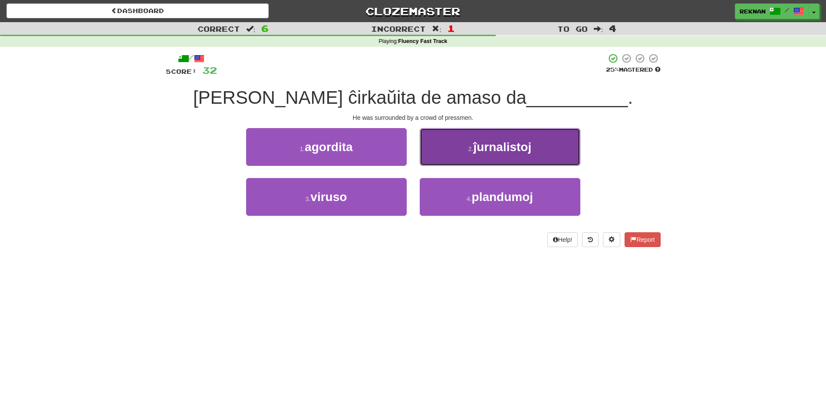
click at [498, 154] on span "ĵurnalistoj" at bounding box center [502, 146] width 58 height 13
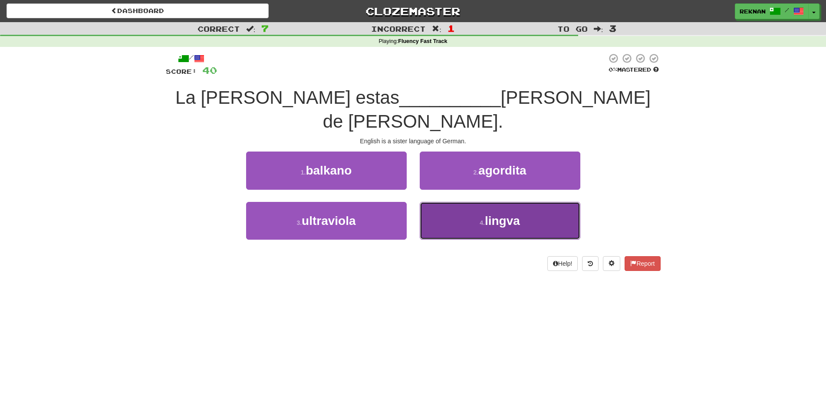
click at [492, 215] on span "lingva" at bounding box center [502, 220] width 35 height 13
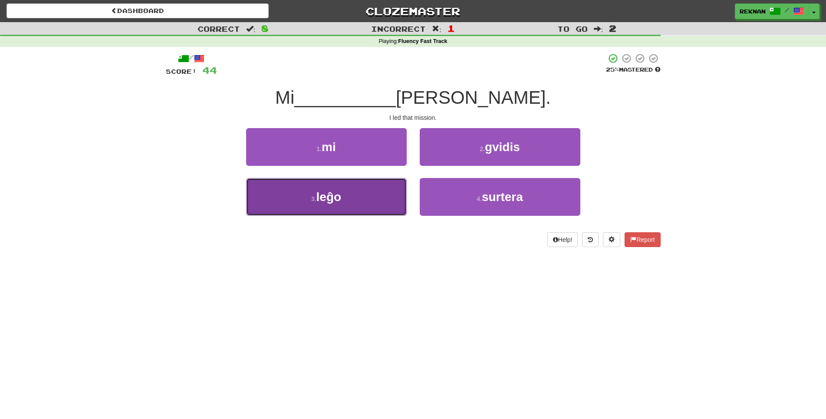
click at [357, 214] on button "3 . leĝo" at bounding box center [326, 197] width 161 height 38
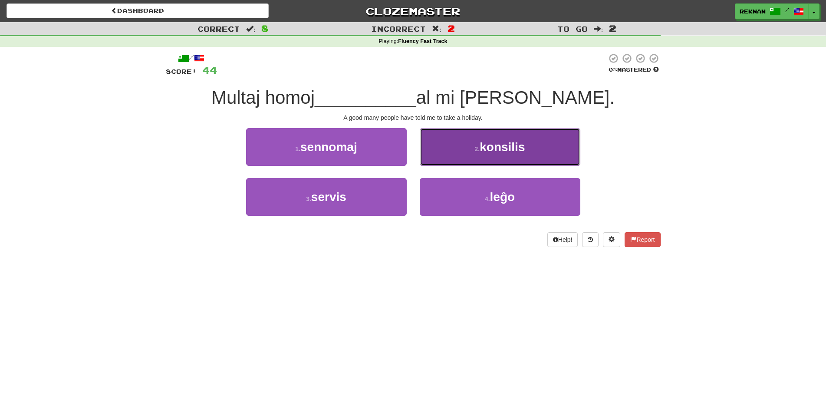
click at [456, 158] on button "2 . konsilis" at bounding box center [500, 147] width 161 height 38
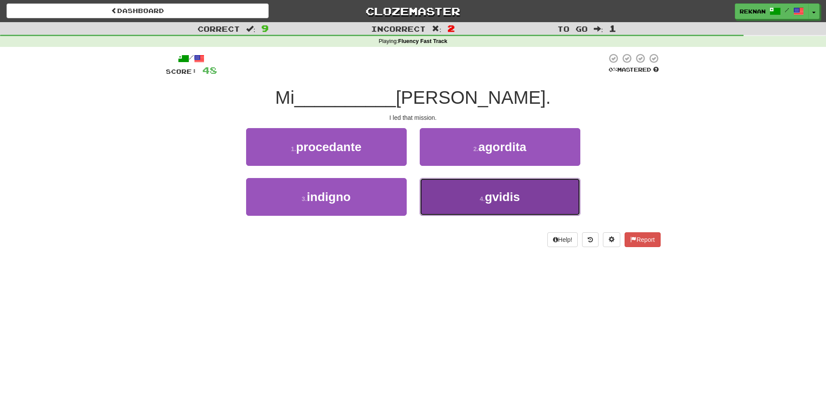
click at [468, 201] on button "4 . gvidis" at bounding box center [500, 197] width 161 height 38
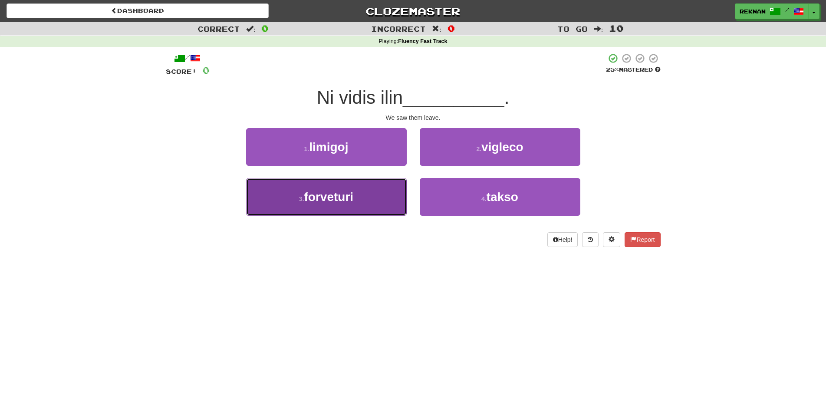
click at [333, 194] on button "3 . forveturi" at bounding box center [326, 197] width 161 height 38
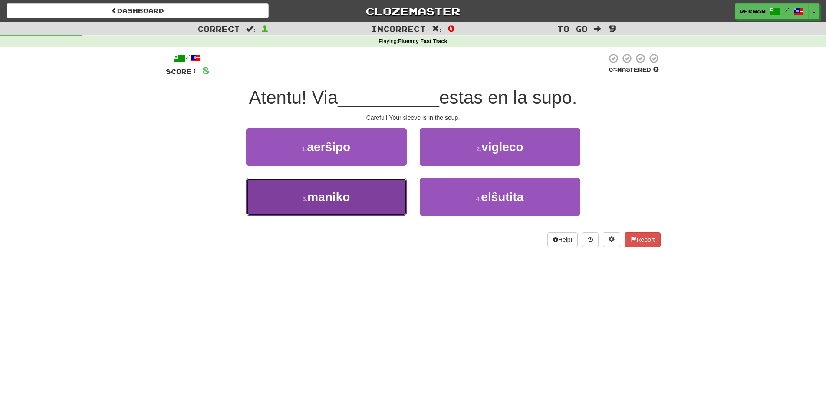
click at [333, 203] on span "maniko" at bounding box center [328, 196] width 43 height 13
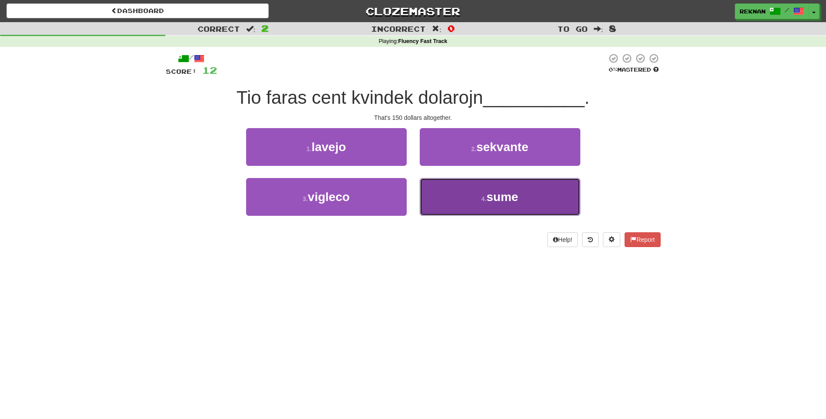
click at [482, 216] on button "4 . sume" at bounding box center [500, 197] width 161 height 38
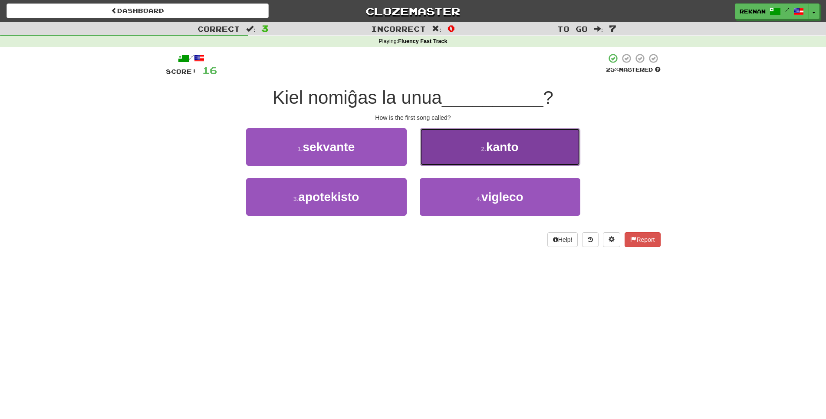
click at [461, 163] on button "2 . kanto" at bounding box center [500, 147] width 161 height 38
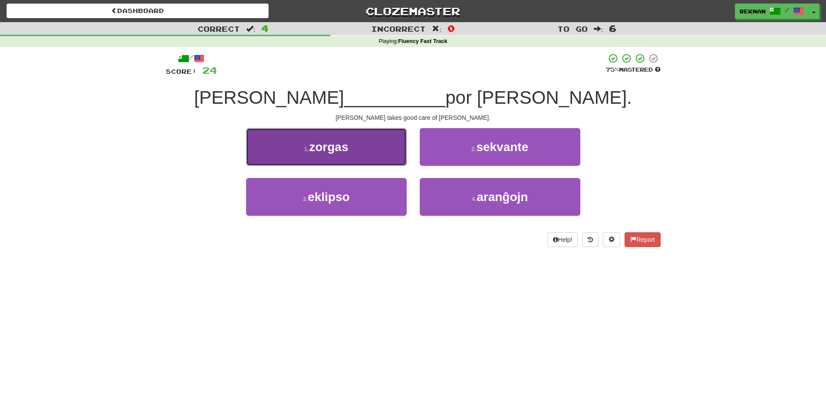
click at [333, 154] on span "zorgas" at bounding box center [328, 146] width 39 height 13
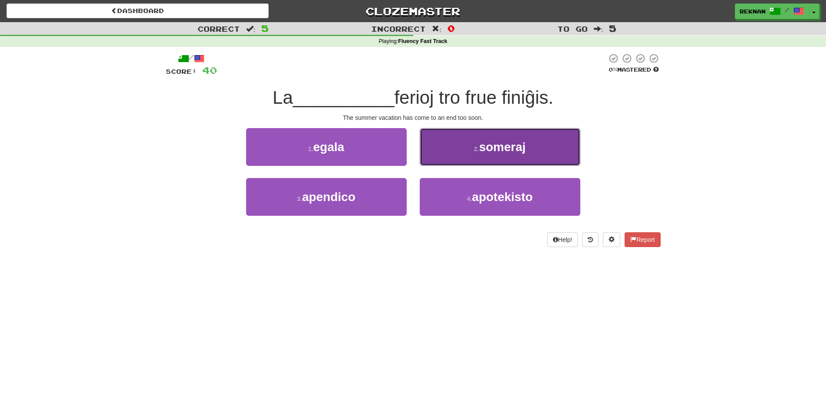
click at [549, 165] on button "2 . someraj" at bounding box center [500, 147] width 161 height 38
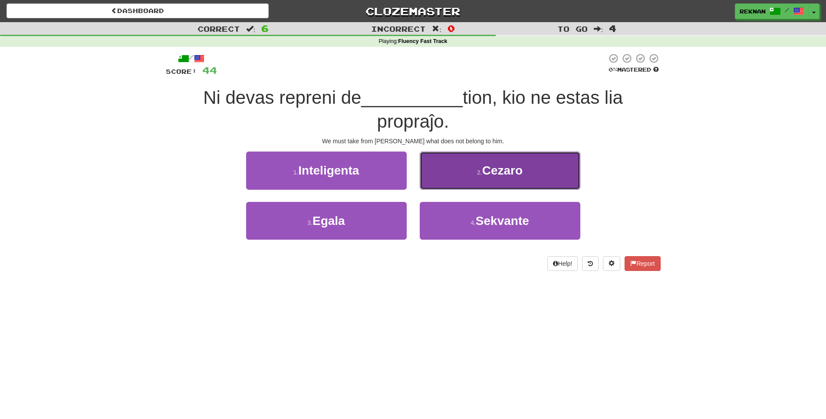
click at [493, 189] on button "2 . Cezaro" at bounding box center [500, 170] width 161 height 38
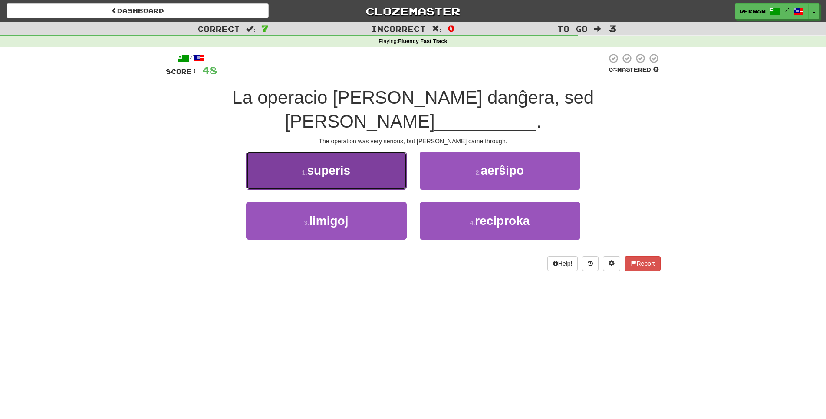
click at [288, 157] on button "1 . superis" at bounding box center [326, 170] width 161 height 38
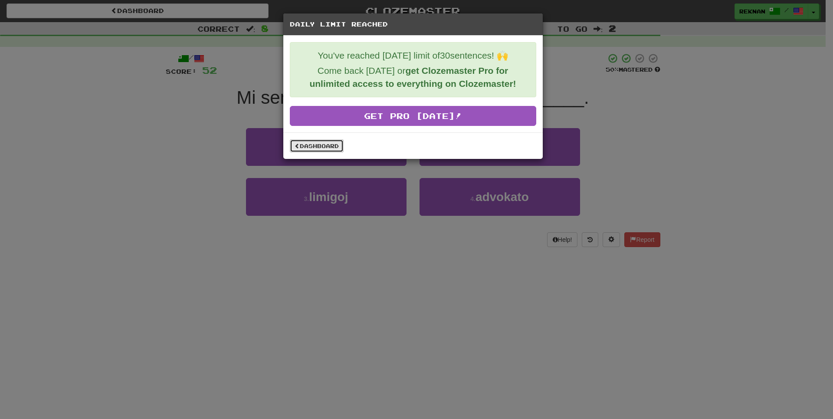
click at [338, 148] on link "Dashboard" at bounding box center [317, 145] width 54 height 13
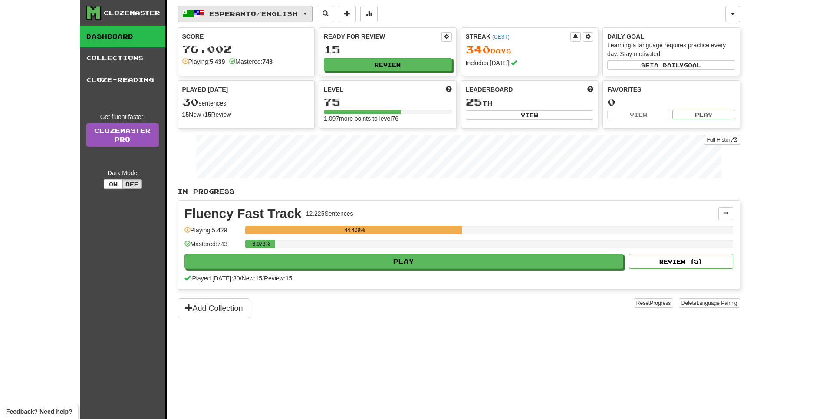
click at [290, 16] on span "Esperanto / English" at bounding box center [253, 13] width 88 height 7
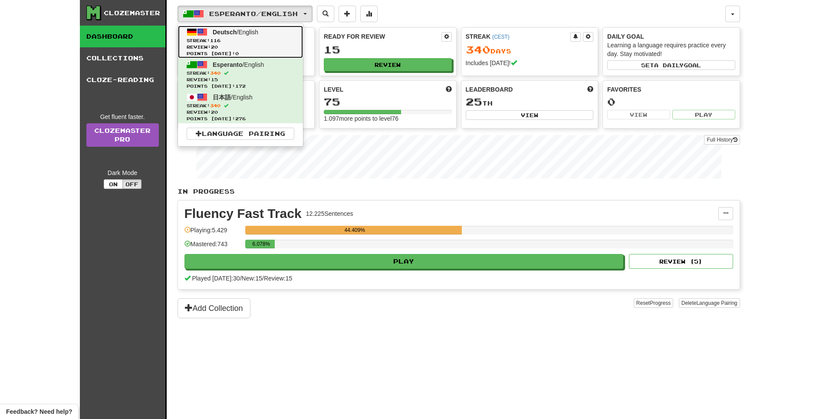
click at [287, 40] on span "Streak: 116" at bounding box center [241, 40] width 108 height 7
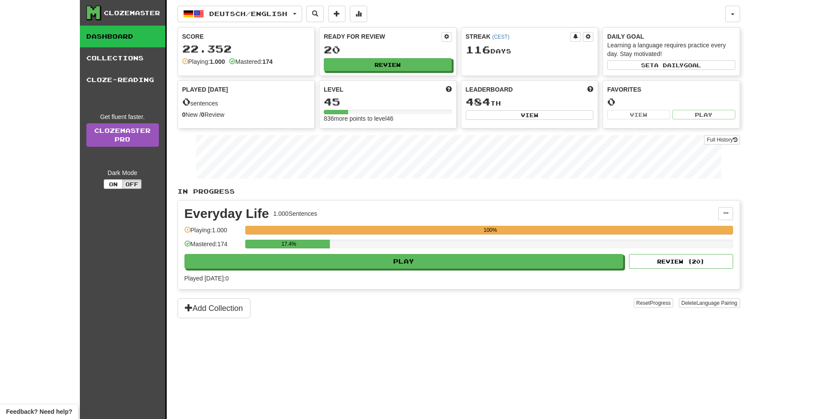
click at [448, 285] on div "Everyday Life 1.000 Sentences Manage Sentences Unpin from Dashboard Playing: 1.…" at bounding box center [458, 244] width 561 height 88
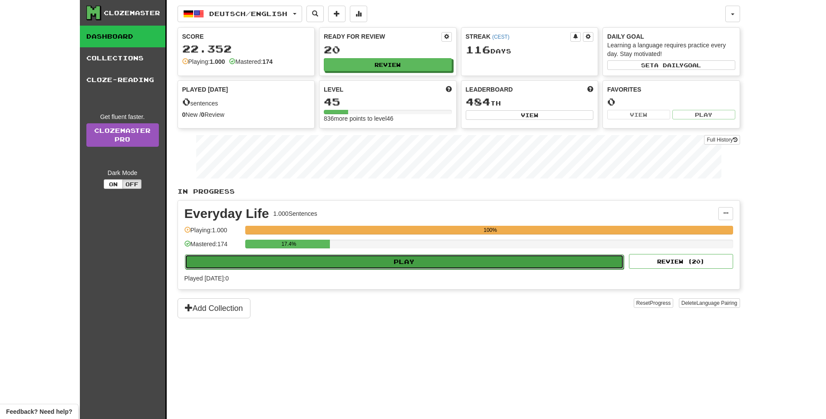
click at [447, 269] on button "Play" at bounding box center [404, 261] width 439 height 15
select select "**"
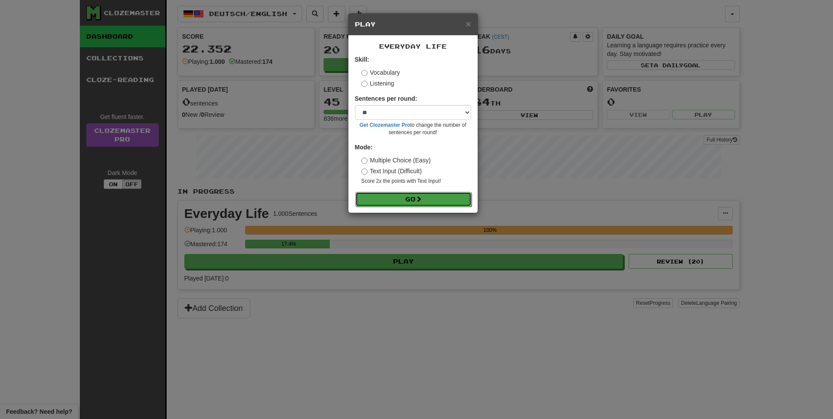
click at [413, 206] on button "Go" at bounding box center [413, 199] width 116 height 15
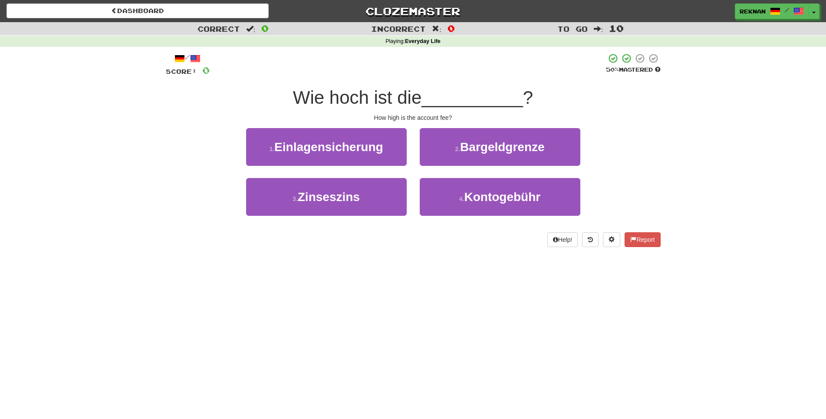
click at [451, 228] on div "4 . Kontogebühr" at bounding box center [500, 203] width 174 height 50
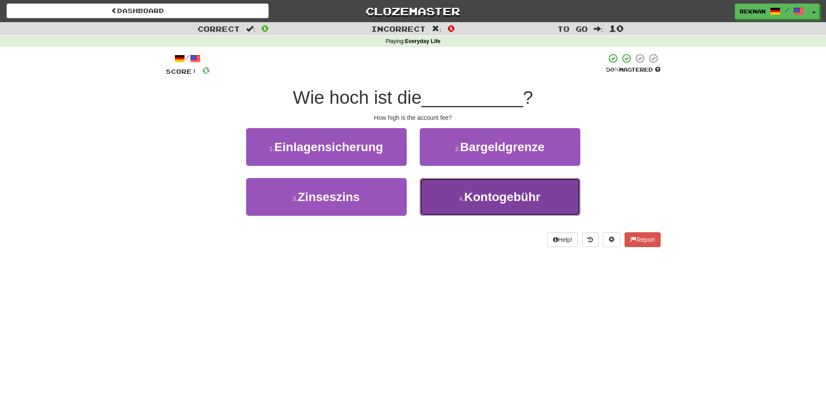
click at [440, 208] on button "4 . Kontogebühr" at bounding box center [500, 197] width 161 height 38
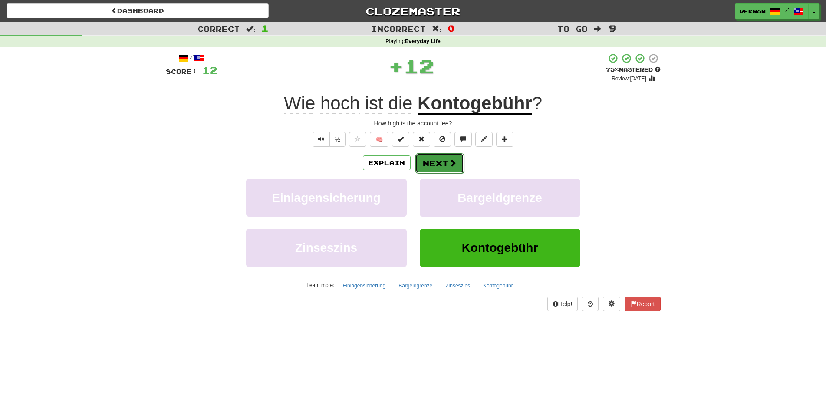
click at [446, 166] on button "Next" at bounding box center [439, 163] width 49 height 20
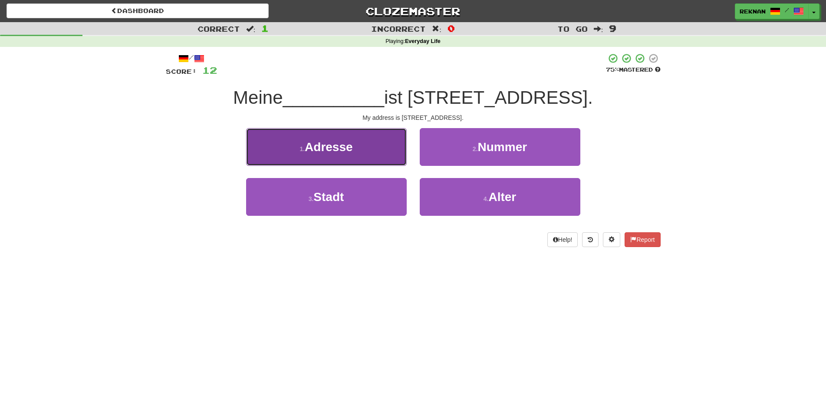
click at [353, 154] on span "Adresse" at bounding box center [329, 146] width 48 height 13
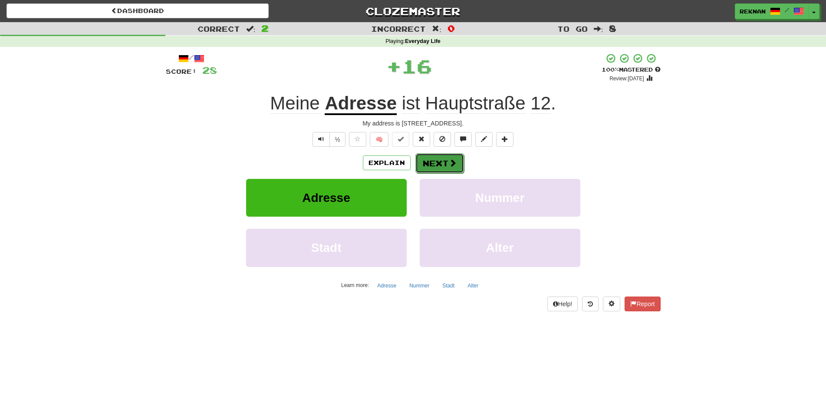
click at [439, 173] on button "Next" at bounding box center [439, 163] width 49 height 20
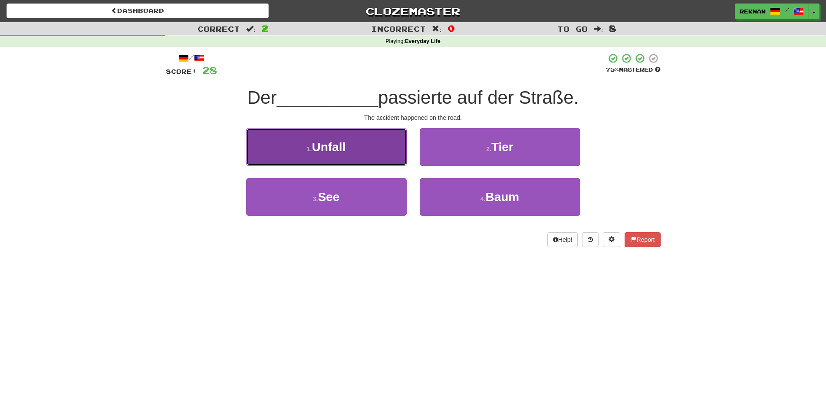
click at [334, 166] on button "1 . Unfall" at bounding box center [326, 147] width 161 height 38
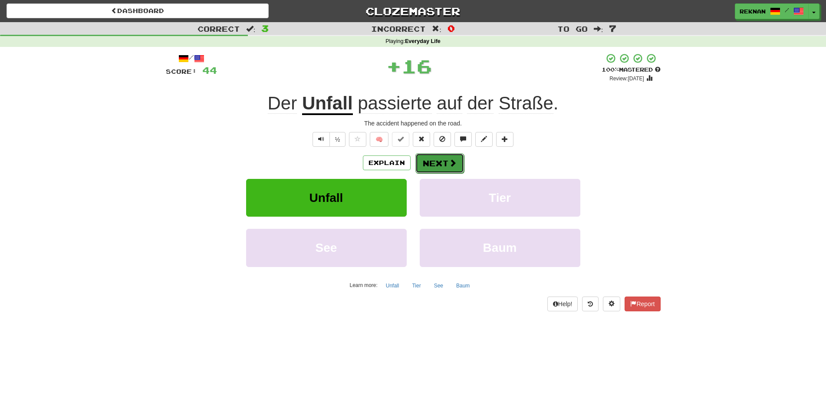
click at [438, 173] on button "Next" at bounding box center [439, 163] width 49 height 20
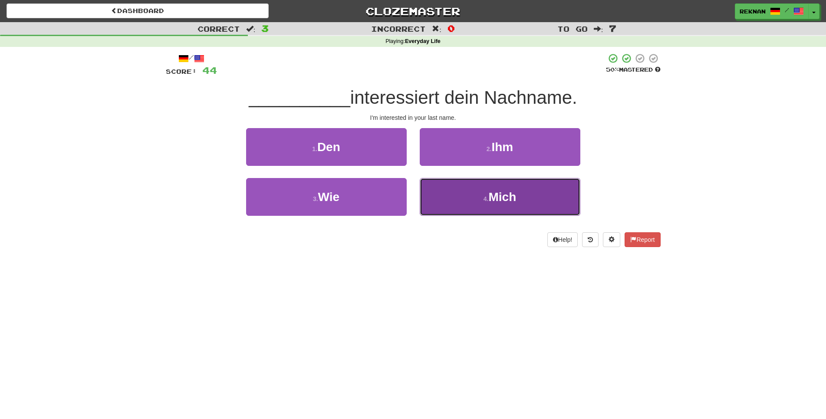
click at [471, 204] on button "4 . Mich" at bounding box center [500, 197] width 161 height 38
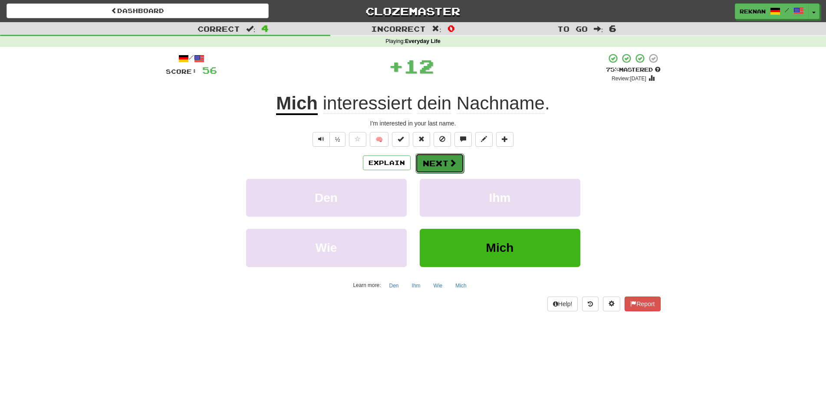
click at [452, 173] on button "Next" at bounding box center [439, 163] width 49 height 20
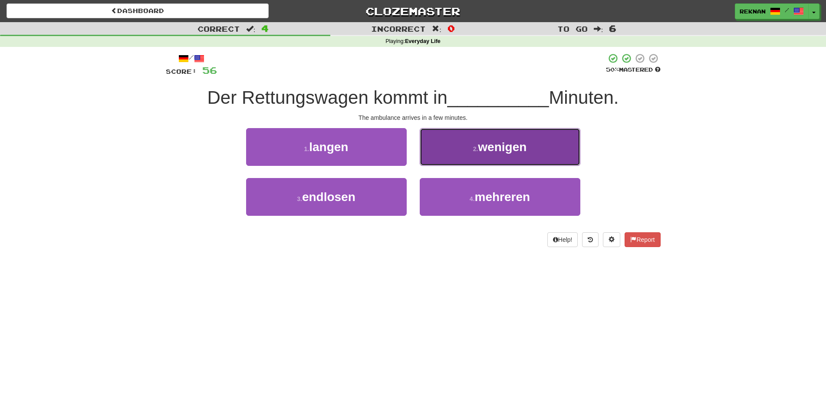
click at [478, 154] on span "wenigen" at bounding box center [502, 146] width 49 height 13
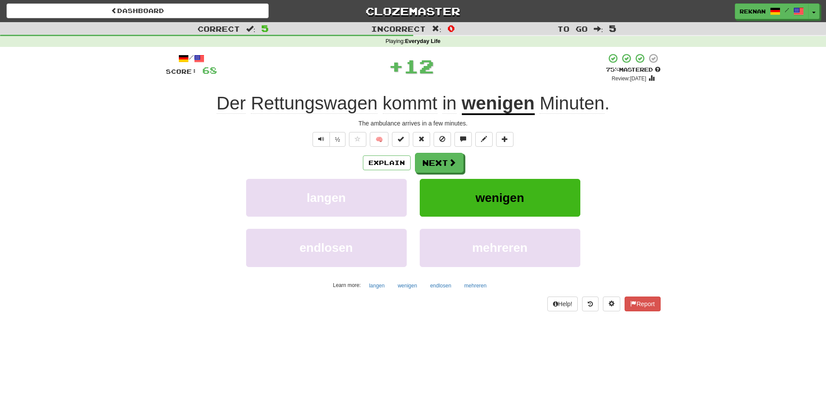
click at [474, 167] on div "Explain Next" at bounding box center [413, 163] width 495 height 20
click at [440, 173] on button "Next" at bounding box center [439, 163] width 49 height 20
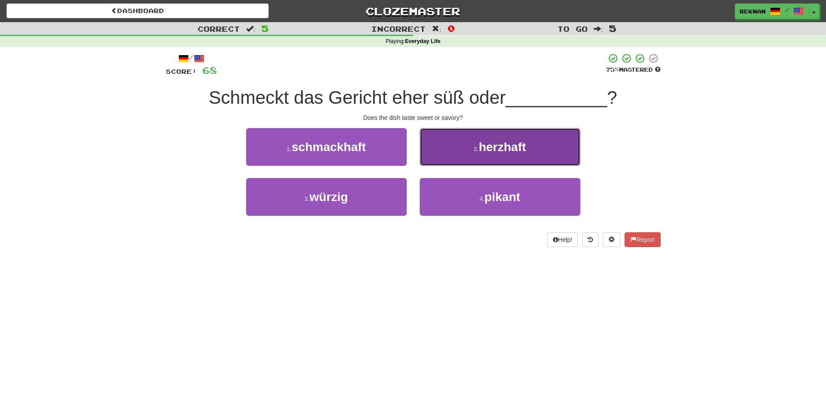
click at [463, 161] on button "2 . herzhaft" at bounding box center [500, 147] width 161 height 38
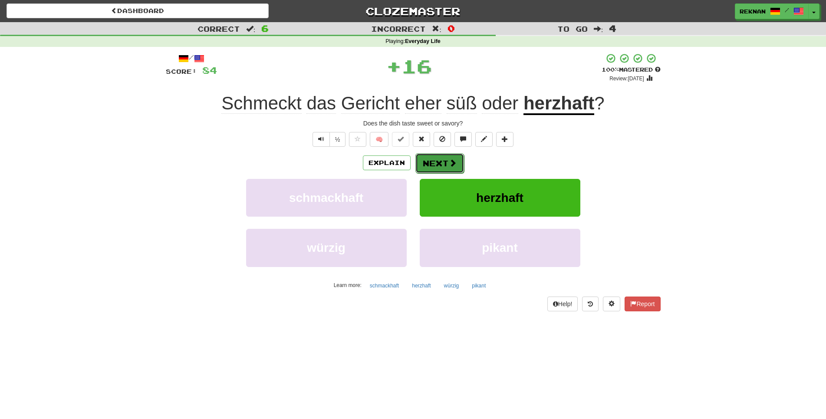
click at [454, 167] on span at bounding box center [453, 163] width 8 height 8
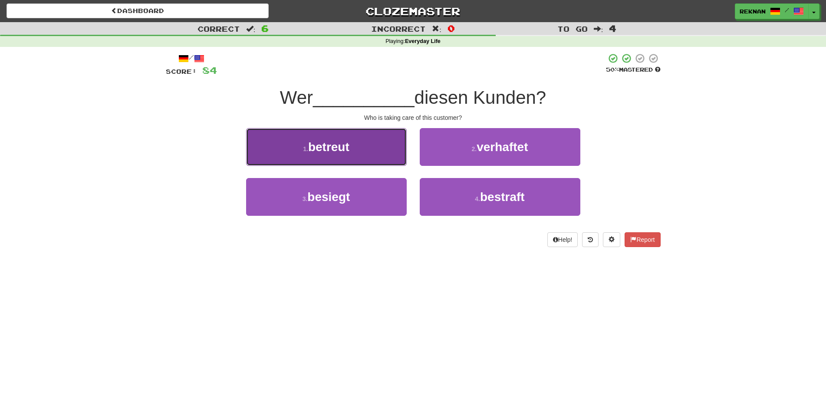
click at [338, 166] on button "1 . betreut" at bounding box center [326, 147] width 161 height 38
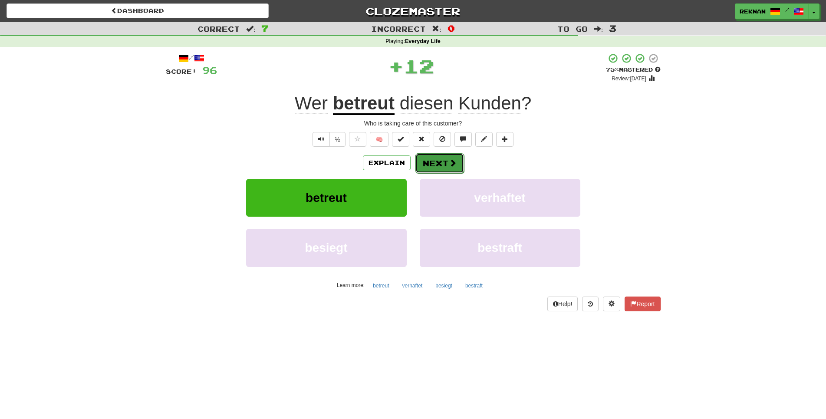
click at [427, 173] on button "Next" at bounding box center [439, 163] width 49 height 20
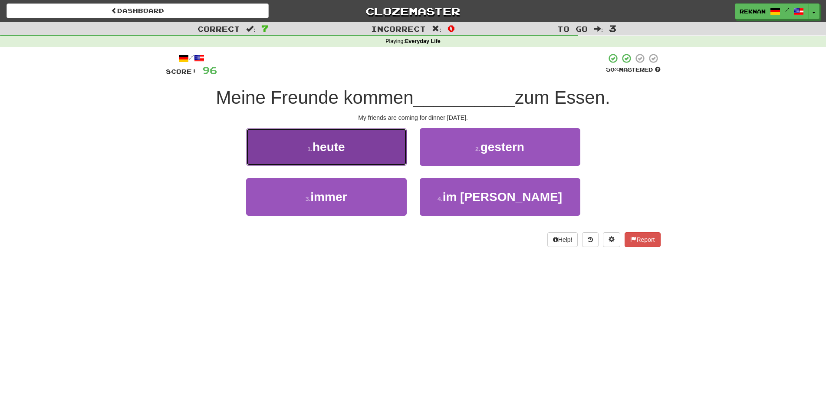
click at [339, 154] on span "heute" at bounding box center [328, 146] width 33 height 13
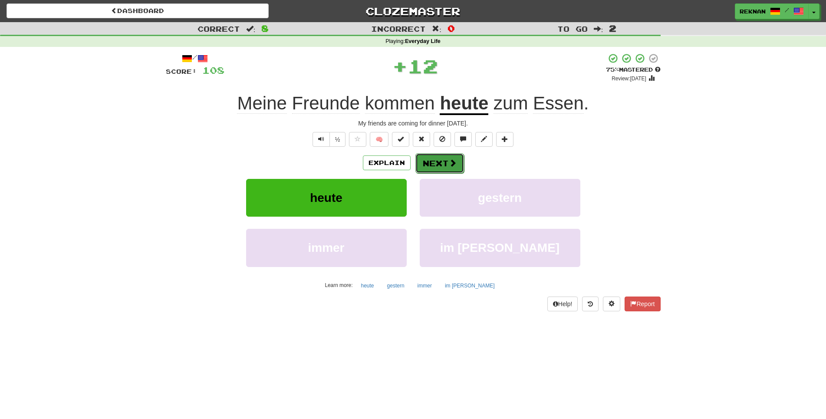
click at [446, 170] on button "Next" at bounding box center [439, 163] width 49 height 20
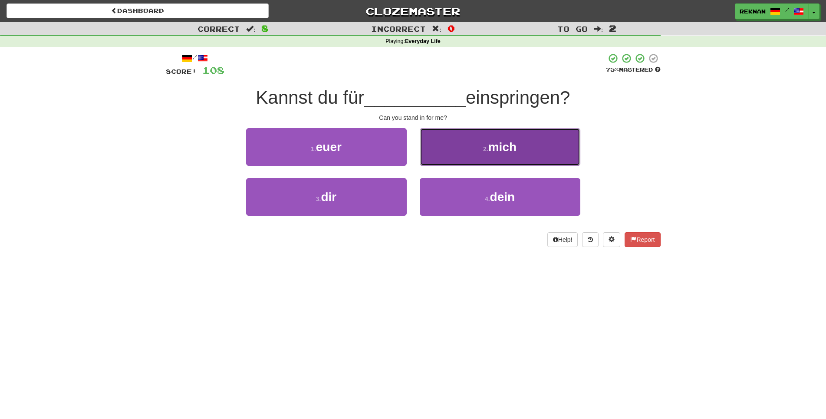
click at [471, 161] on button "2 . mich" at bounding box center [500, 147] width 161 height 38
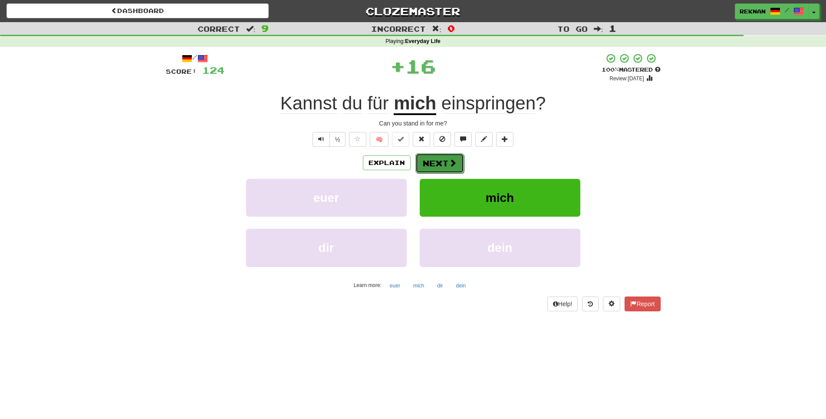
click at [425, 173] on button "Next" at bounding box center [439, 163] width 49 height 20
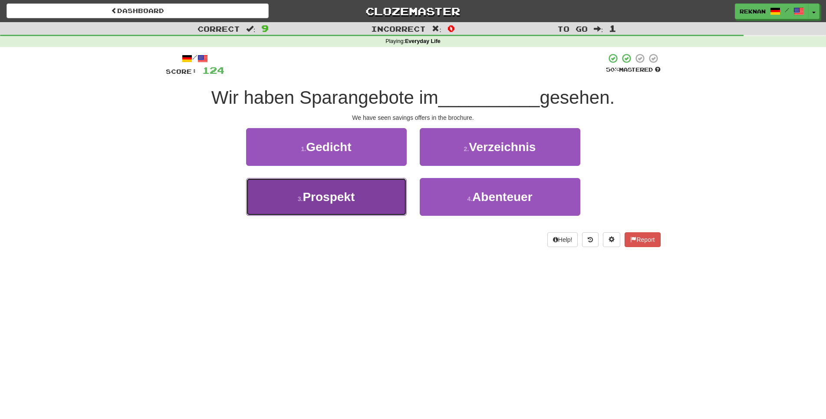
click at [350, 216] on button "3 . Prospekt" at bounding box center [326, 197] width 161 height 38
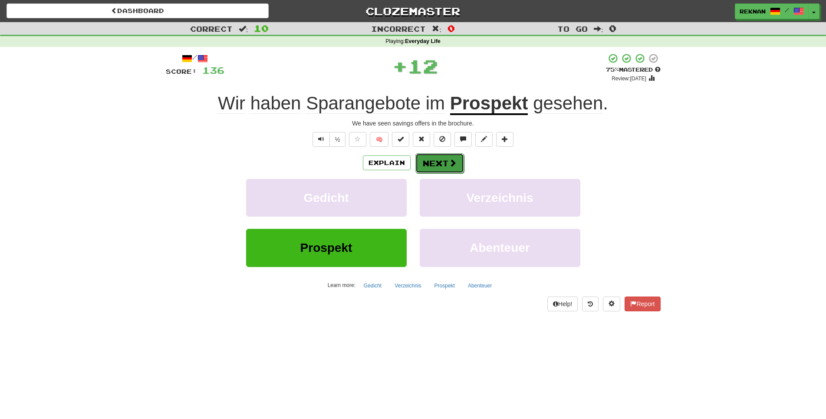
click at [459, 173] on button "Next" at bounding box center [439, 163] width 49 height 20
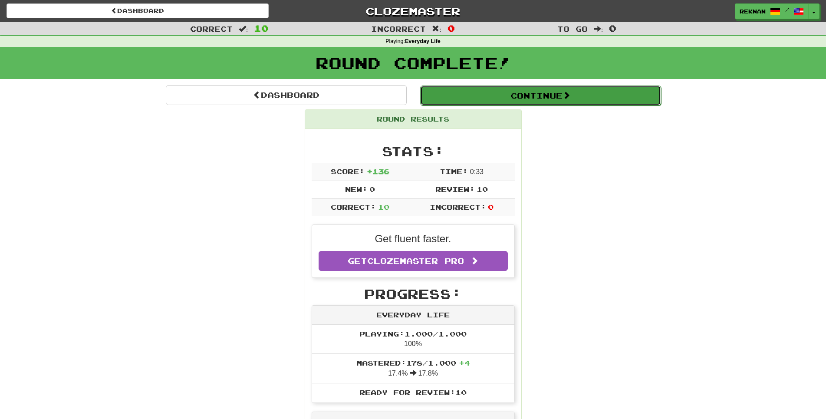
click at [592, 105] on button "Continue" at bounding box center [540, 95] width 241 height 20
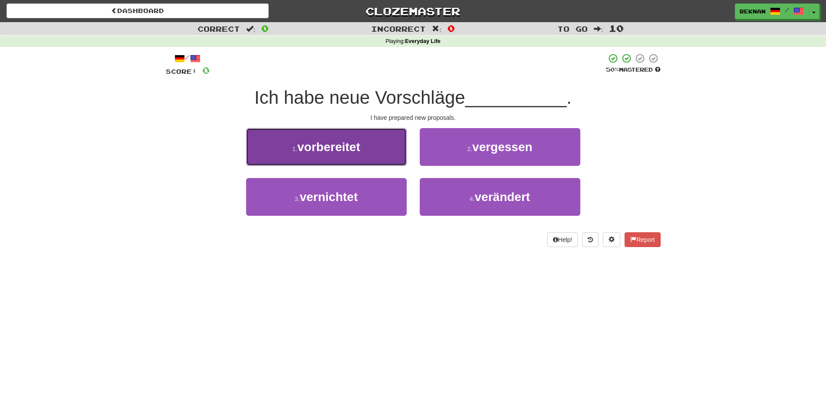
click at [335, 154] on span "vorbereitet" at bounding box center [328, 146] width 63 height 13
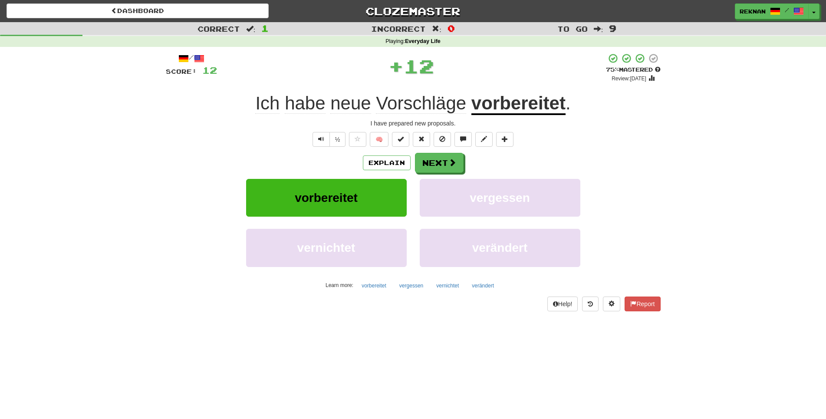
click at [468, 173] on div "Explain Next" at bounding box center [413, 163] width 495 height 20
click at [450, 173] on button "Next" at bounding box center [439, 163] width 49 height 20
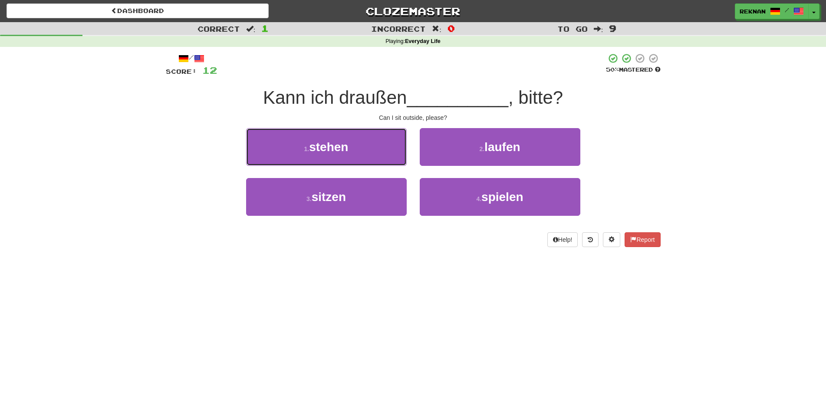
drag, startPoint x: 308, startPoint y: 155, endPoint x: 106, endPoint y: 174, distance: 202.2
click at [6, 130] on div "Correct : 1 Incorrect : 0 To go : 9 Playing : Everyday Life / Score: 12 50 % Ma…" at bounding box center [413, 140] width 826 height 237
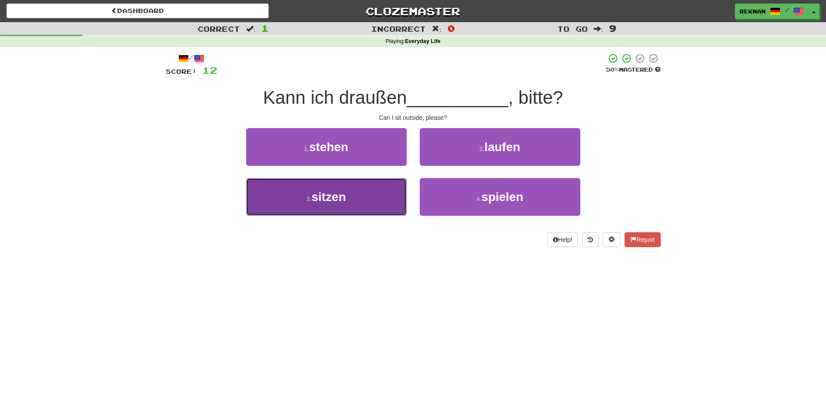
click at [291, 193] on button "3 . sitzen" at bounding box center [326, 197] width 161 height 38
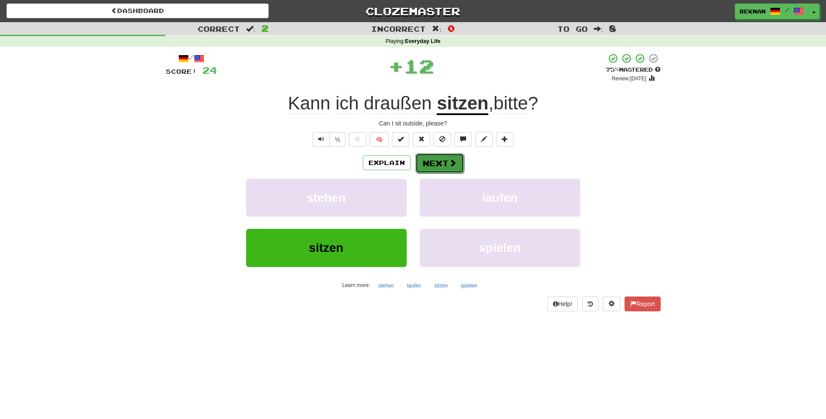
click at [435, 172] on button "Next" at bounding box center [439, 163] width 49 height 20
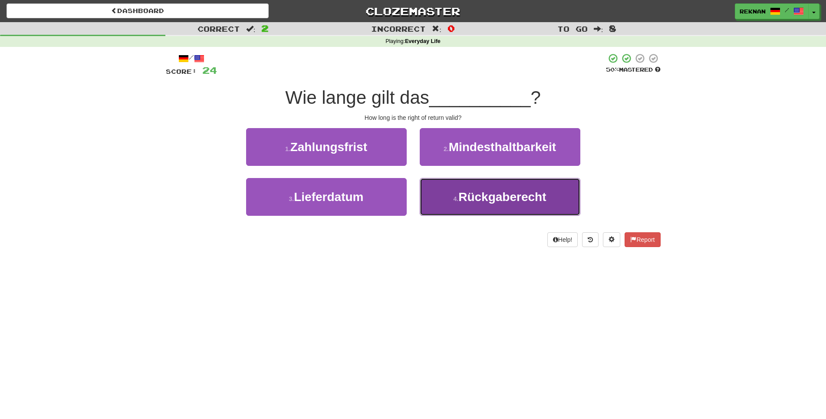
click at [486, 216] on button "4 . Rückgaberecht" at bounding box center [500, 197] width 161 height 38
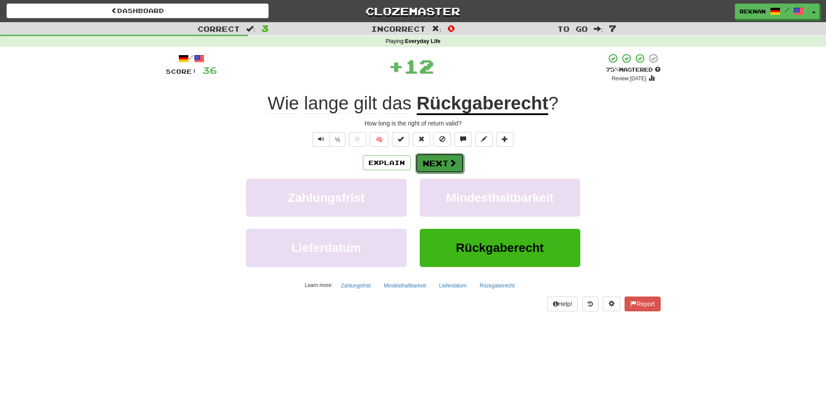
click at [420, 170] on button "Next" at bounding box center [439, 163] width 49 height 20
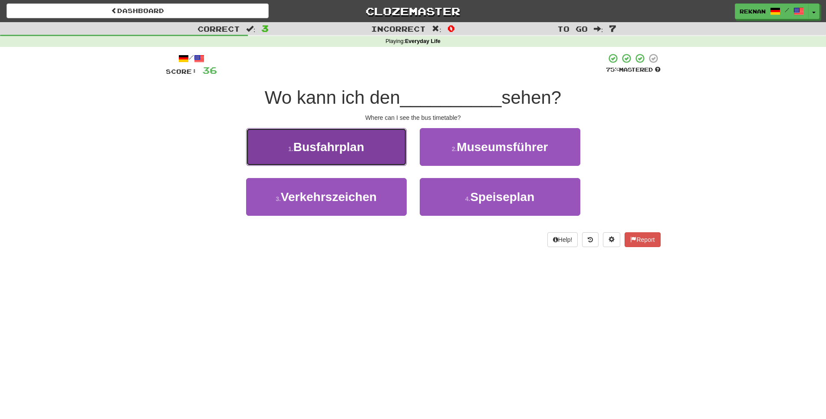
click at [339, 154] on span "Busfahrplan" at bounding box center [328, 146] width 71 height 13
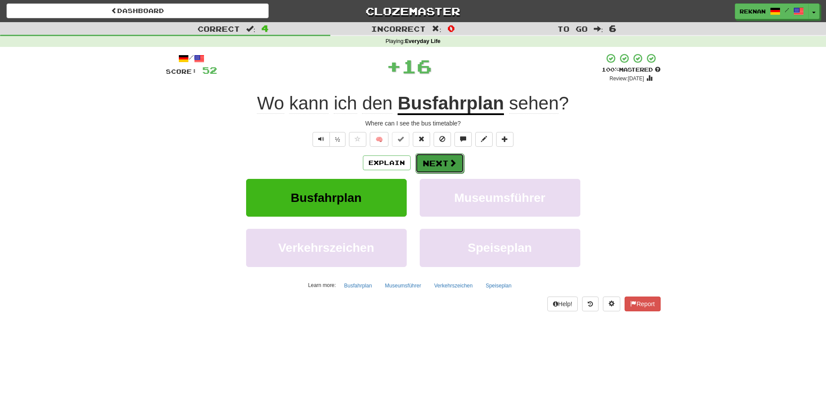
click at [453, 167] on span at bounding box center [453, 163] width 8 height 8
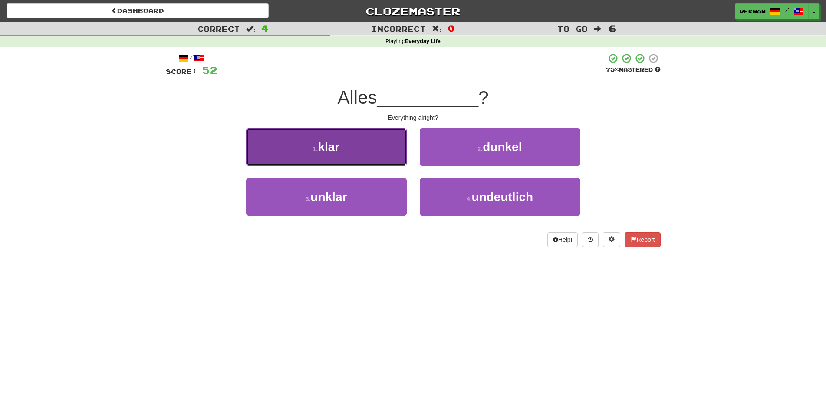
click at [356, 159] on button "1 . klar" at bounding box center [326, 147] width 161 height 38
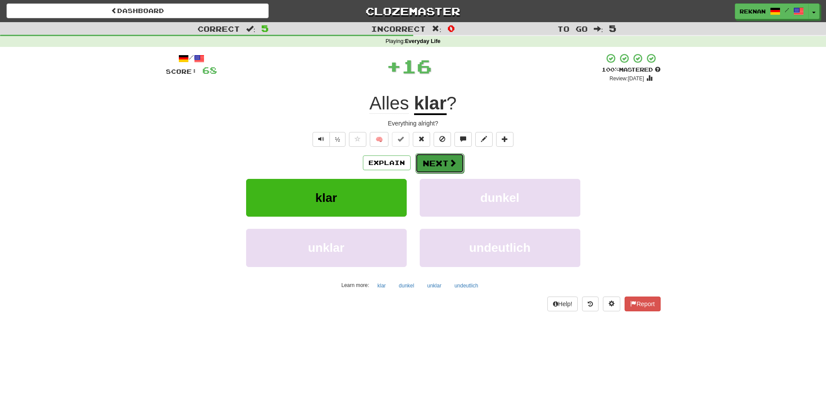
click at [456, 167] on span at bounding box center [453, 163] width 8 height 8
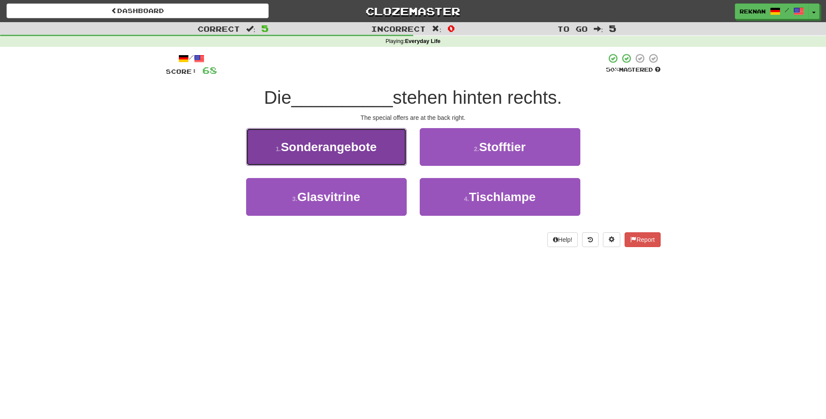
click at [332, 154] on span "Sonderangebote" at bounding box center [329, 146] width 96 height 13
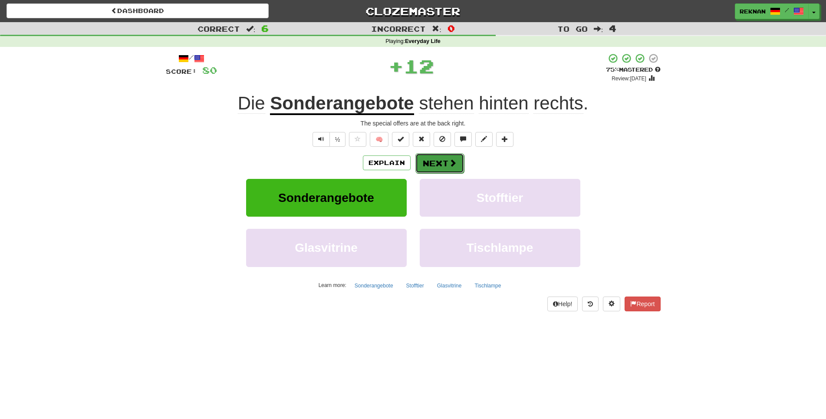
click at [423, 167] on button "Next" at bounding box center [439, 163] width 49 height 20
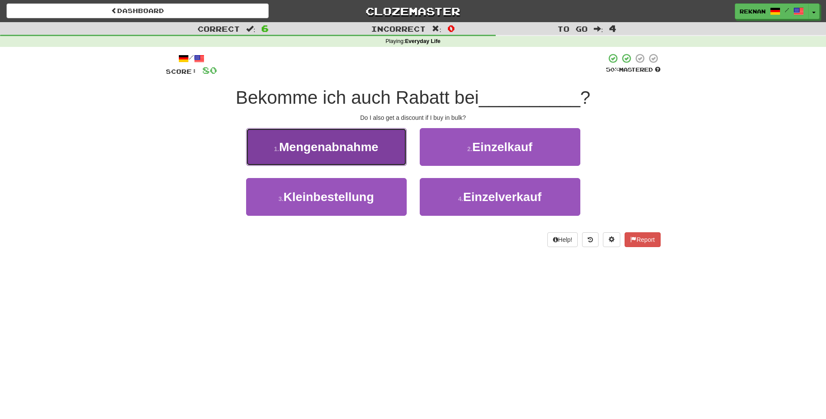
click at [374, 151] on span "Mengenabnahme" at bounding box center [328, 146] width 99 height 13
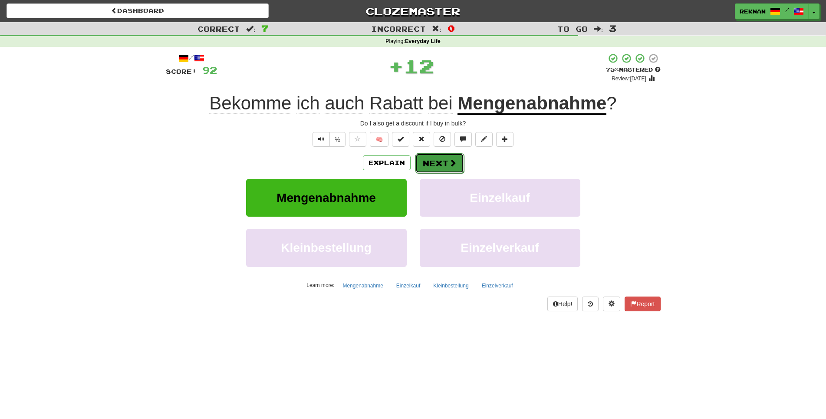
click at [445, 172] on button "Next" at bounding box center [439, 163] width 49 height 20
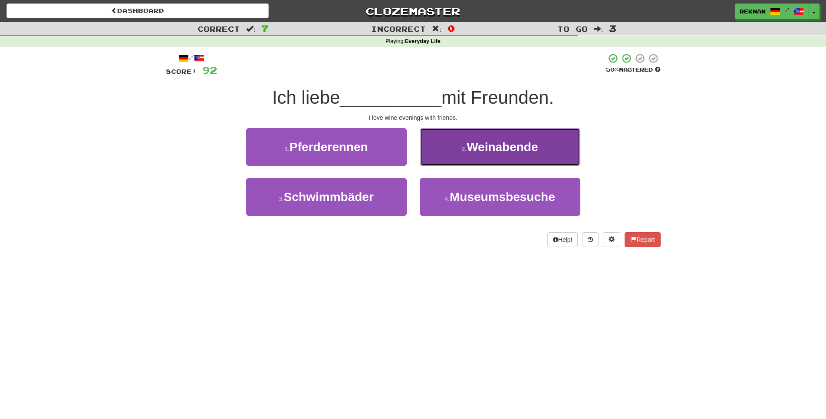
click at [439, 161] on button "2 . Weinabende" at bounding box center [500, 147] width 161 height 38
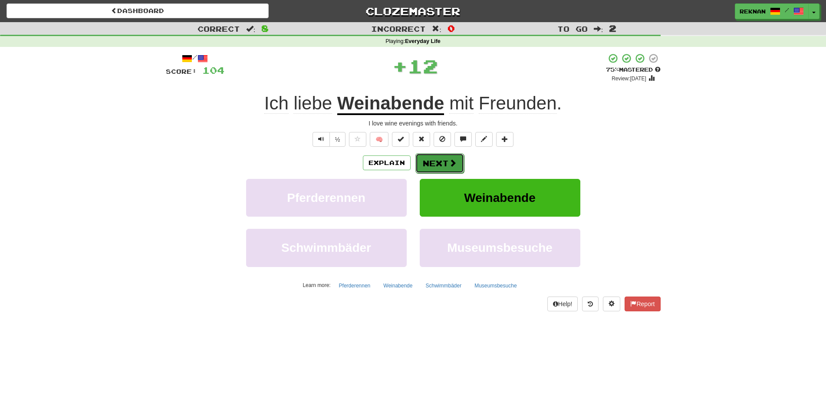
click at [416, 173] on button "Next" at bounding box center [439, 163] width 49 height 20
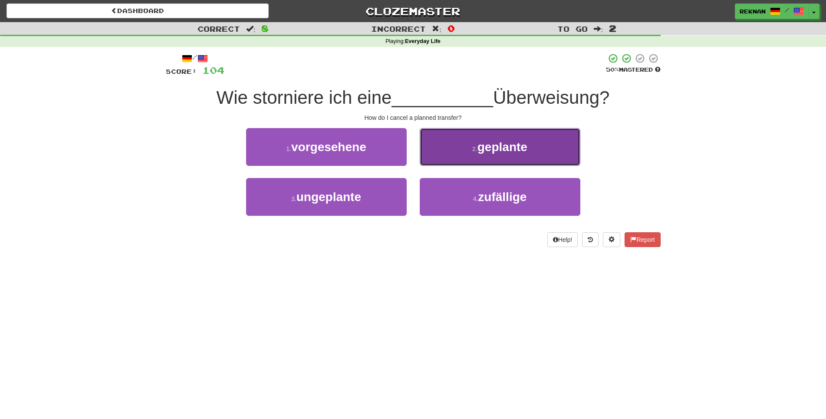
click at [446, 165] on button "2 . geplante" at bounding box center [500, 147] width 161 height 38
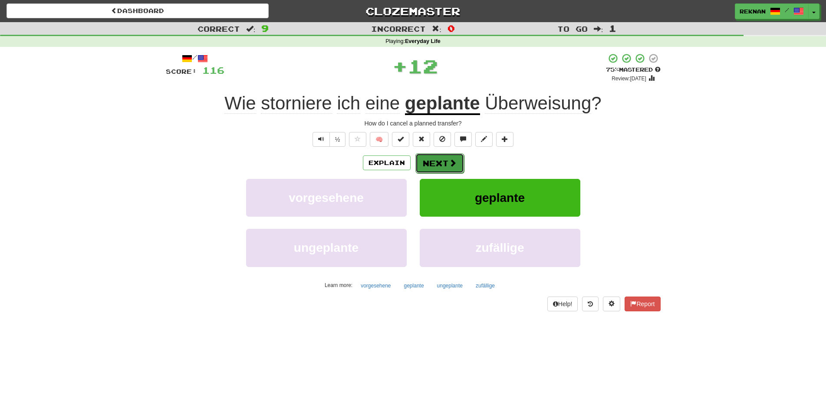
click at [438, 167] on button "Next" at bounding box center [439, 163] width 49 height 20
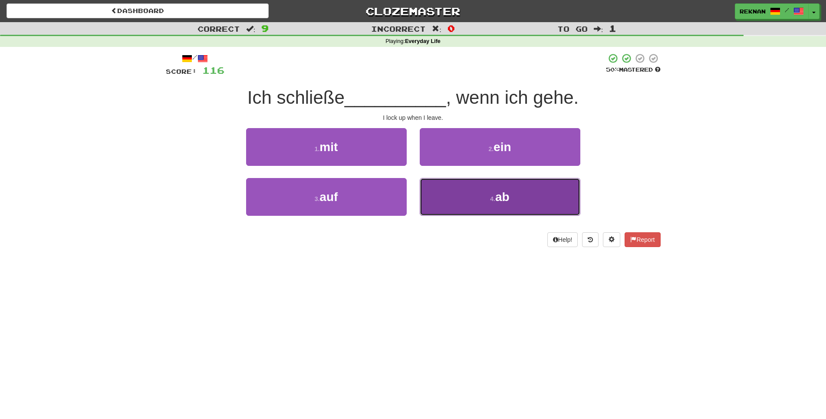
click at [462, 212] on button "4 . ab" at bounding box center [500, 197] width 161 height 38
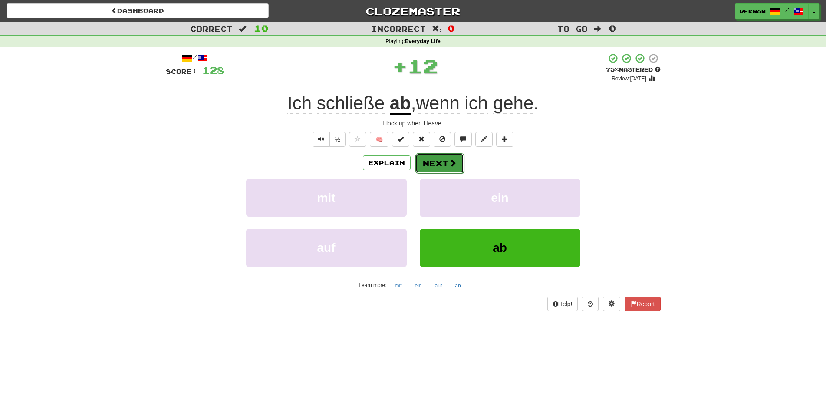
click at [439, 173] on button "Next" at bounding box center [439, 163] width 49 height 20
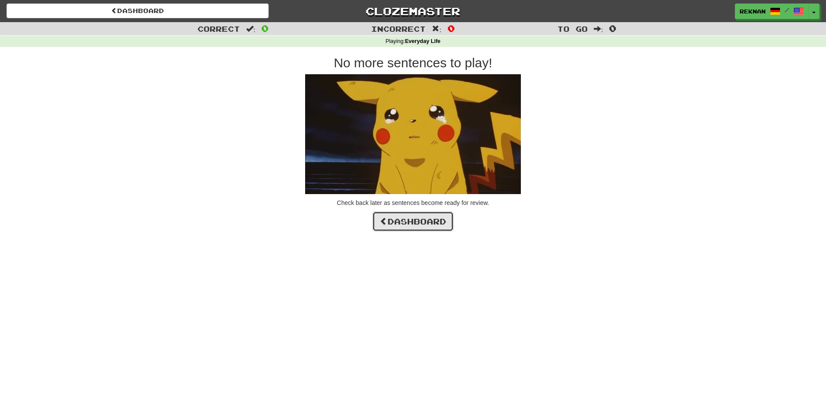
click at [430, 226] on link "Dashboard" at bounding box center [412, 221] width 81 height 20
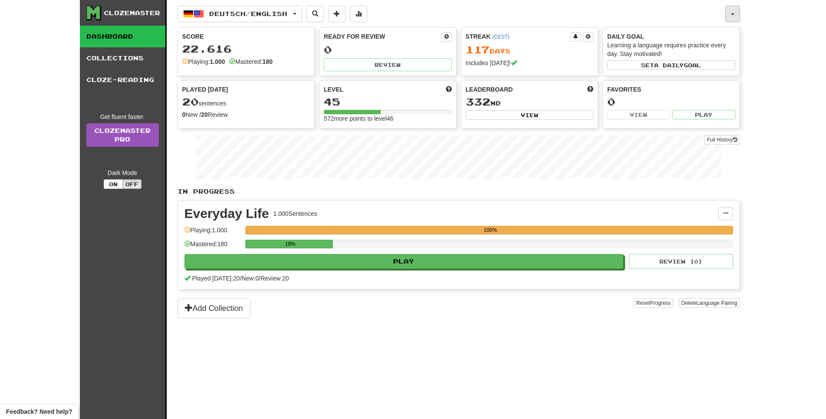
click at [726, 11] on button "button" at bounding box center [732, 14] width 15 height 16
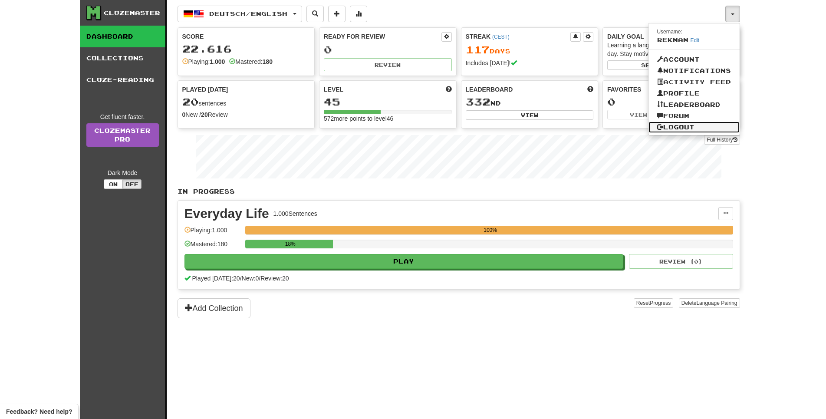
click at [670, 133] on link "Logout" at bounding box center [693, 126] width 91 height 11
